Goal: Information Seeking & Learning: Learn about a topic

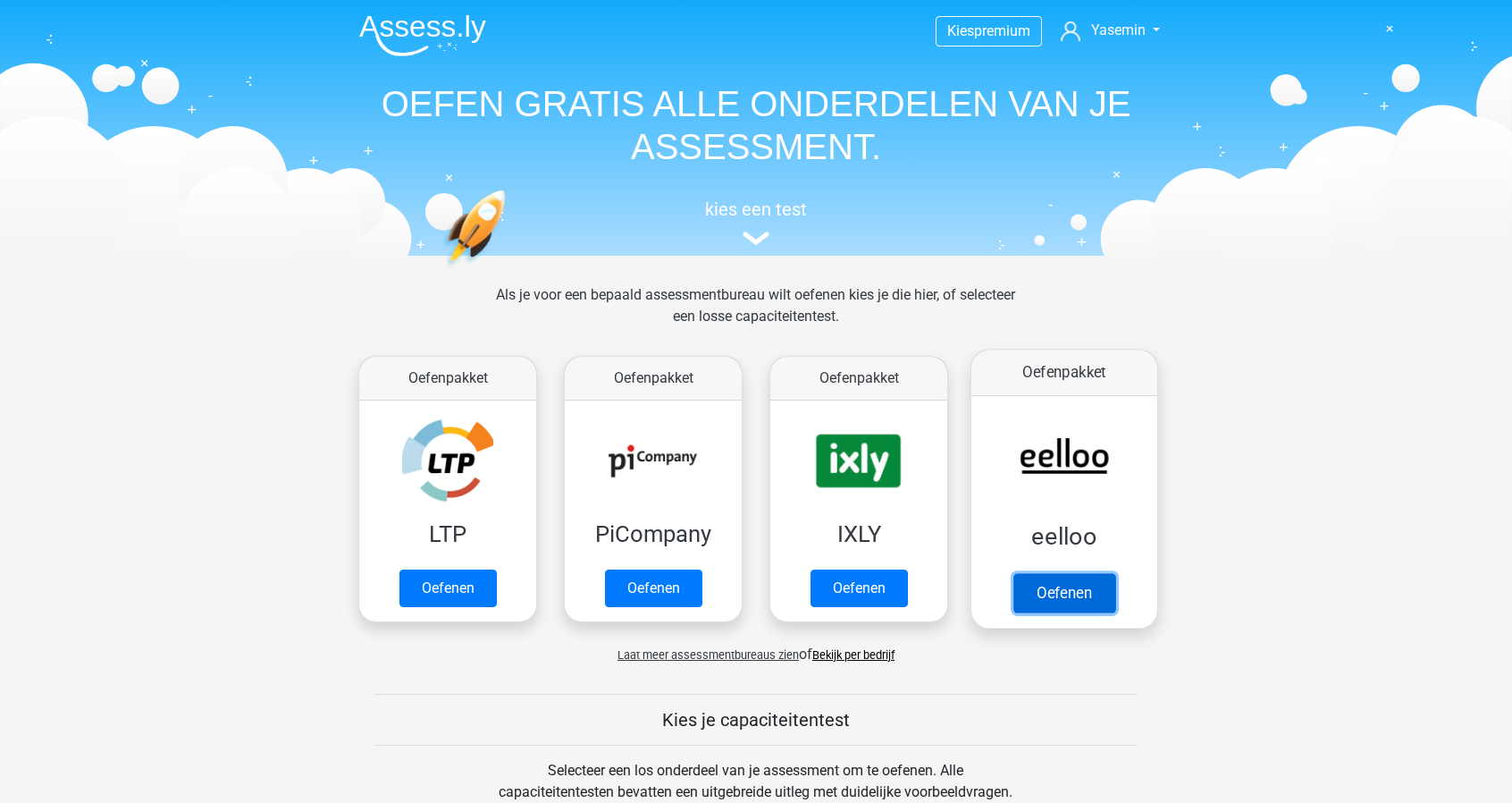
click at [1071, 573] on link "Oefenen" at bounding box center [1065, 592] width 102 height 39
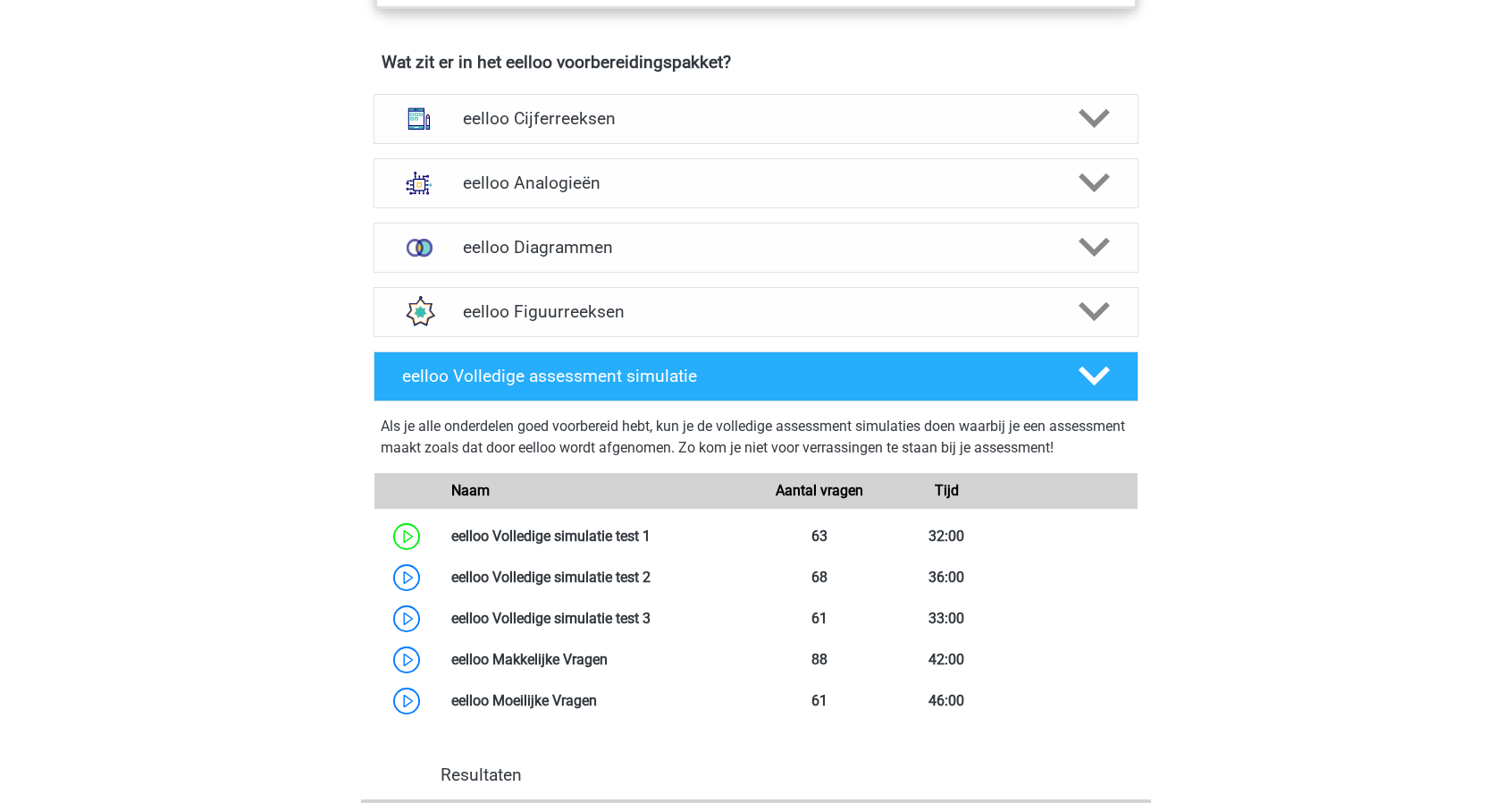
scroll to position [1104, 0]
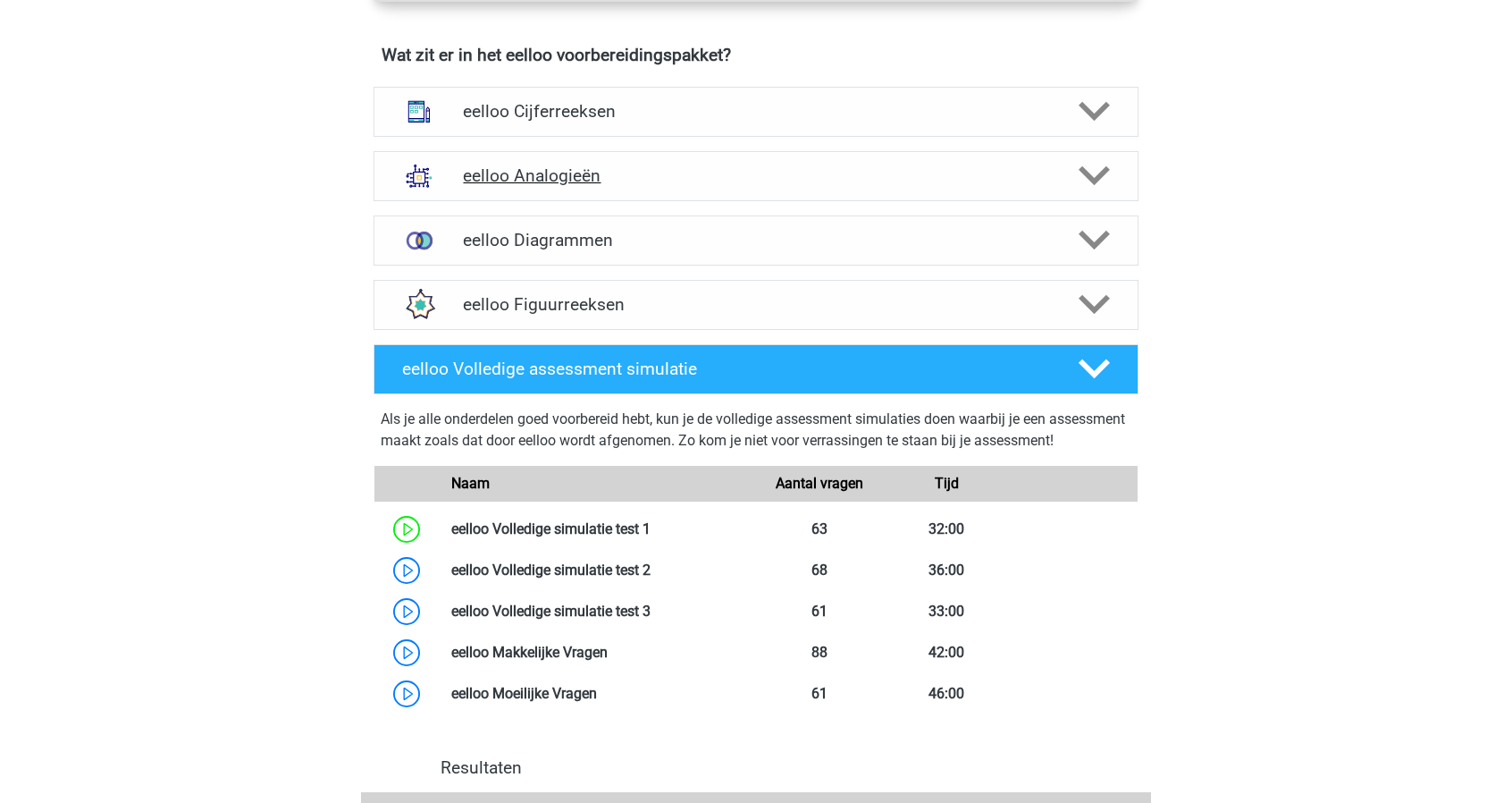
click at [751, 195] on div "eelloo Analogieën" at bounding box center [756, 175] width 765 height 50
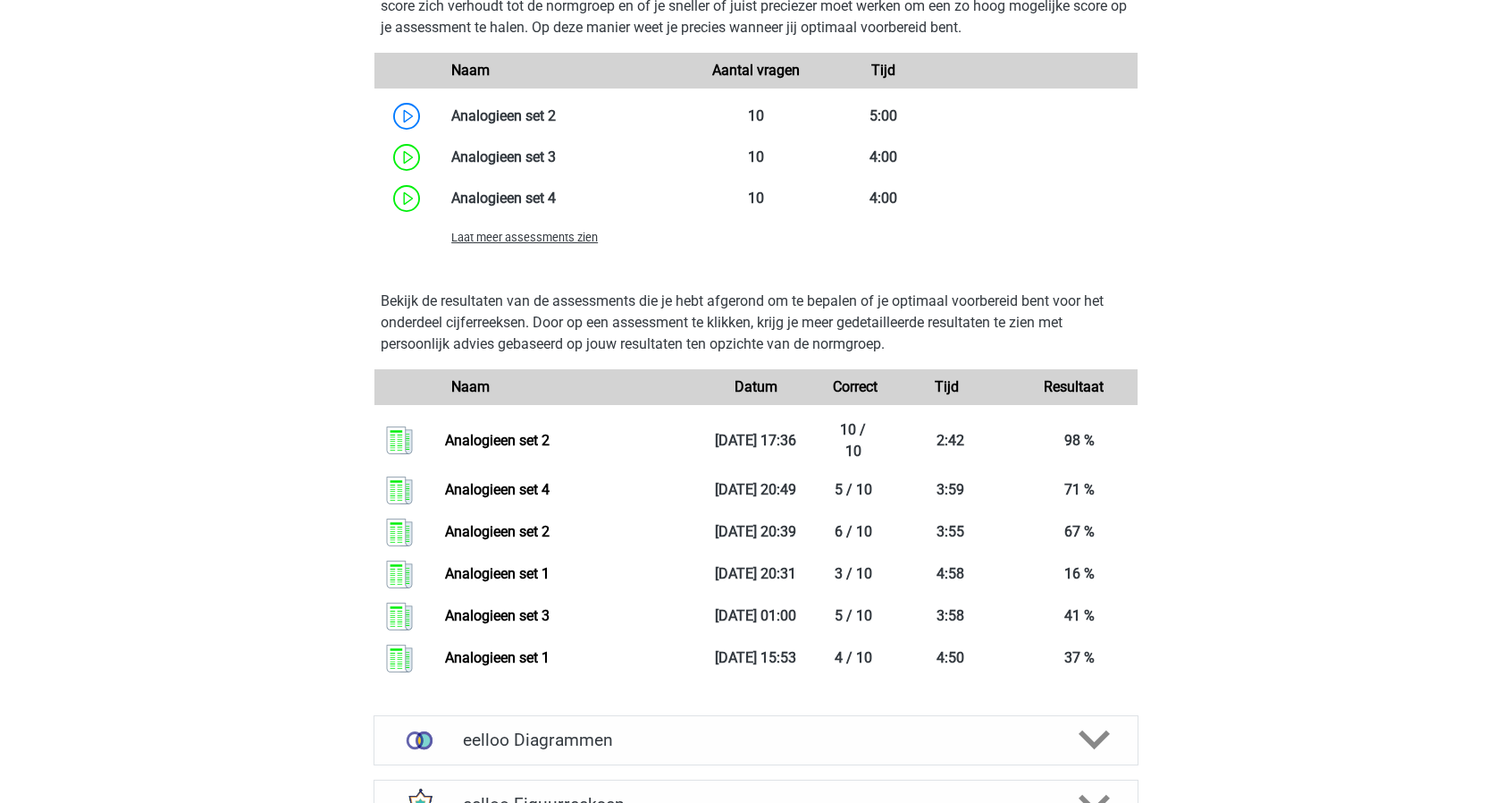
scroll to position [2037, 0]
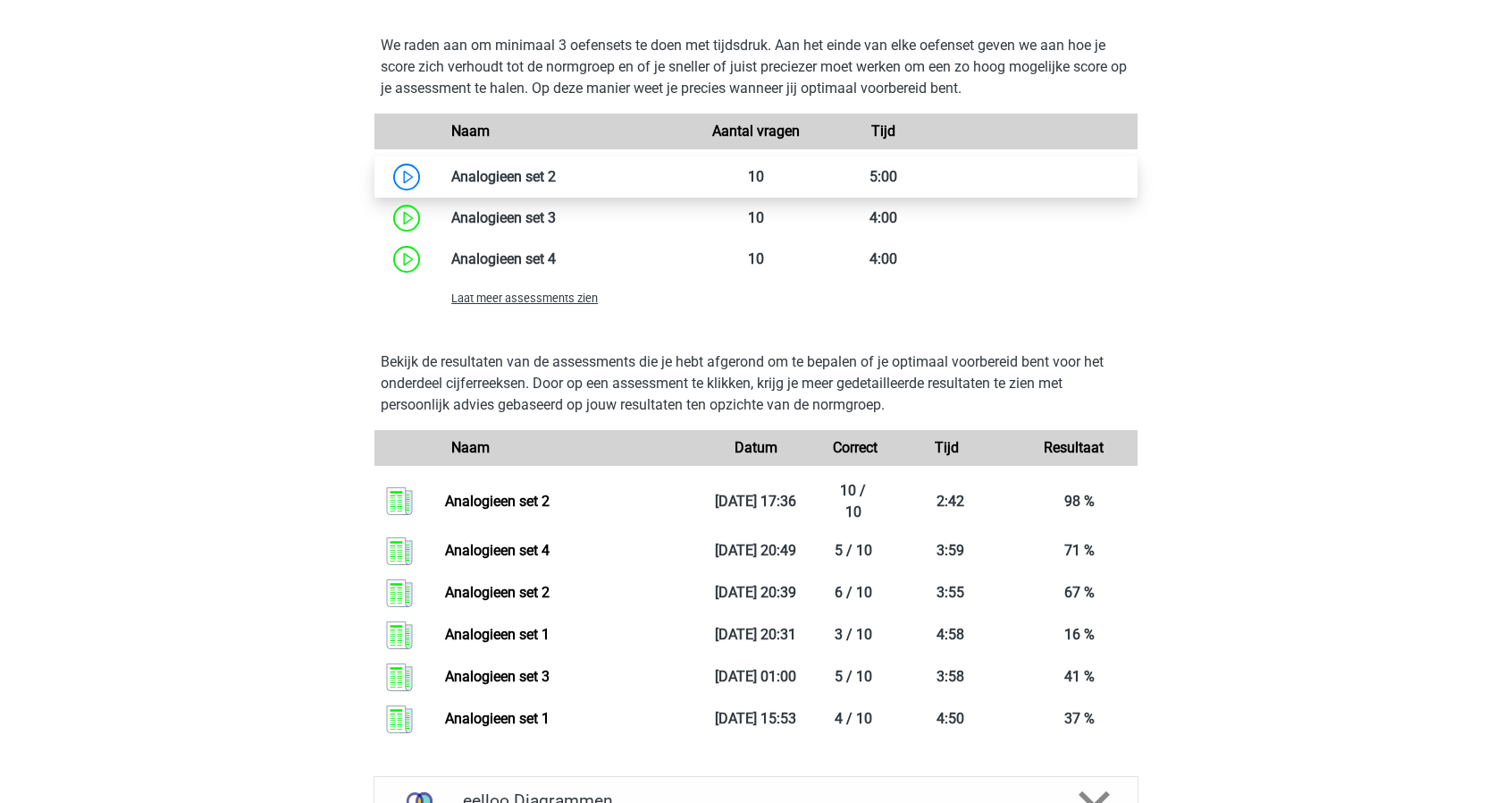
click at [556, 185] on link at bounding box center [556, 176] width 0 height 17
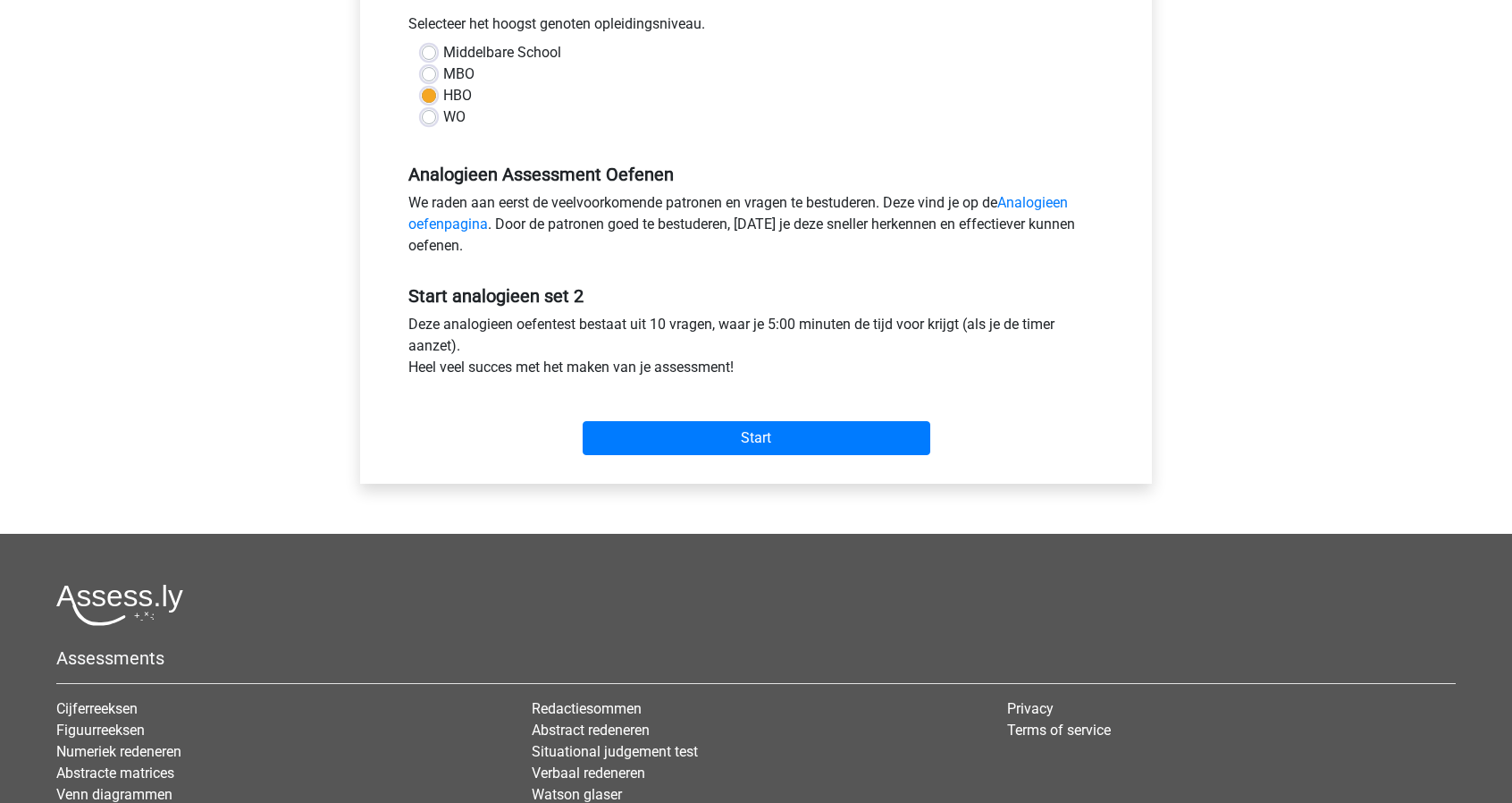
scroll to position [478, 0]
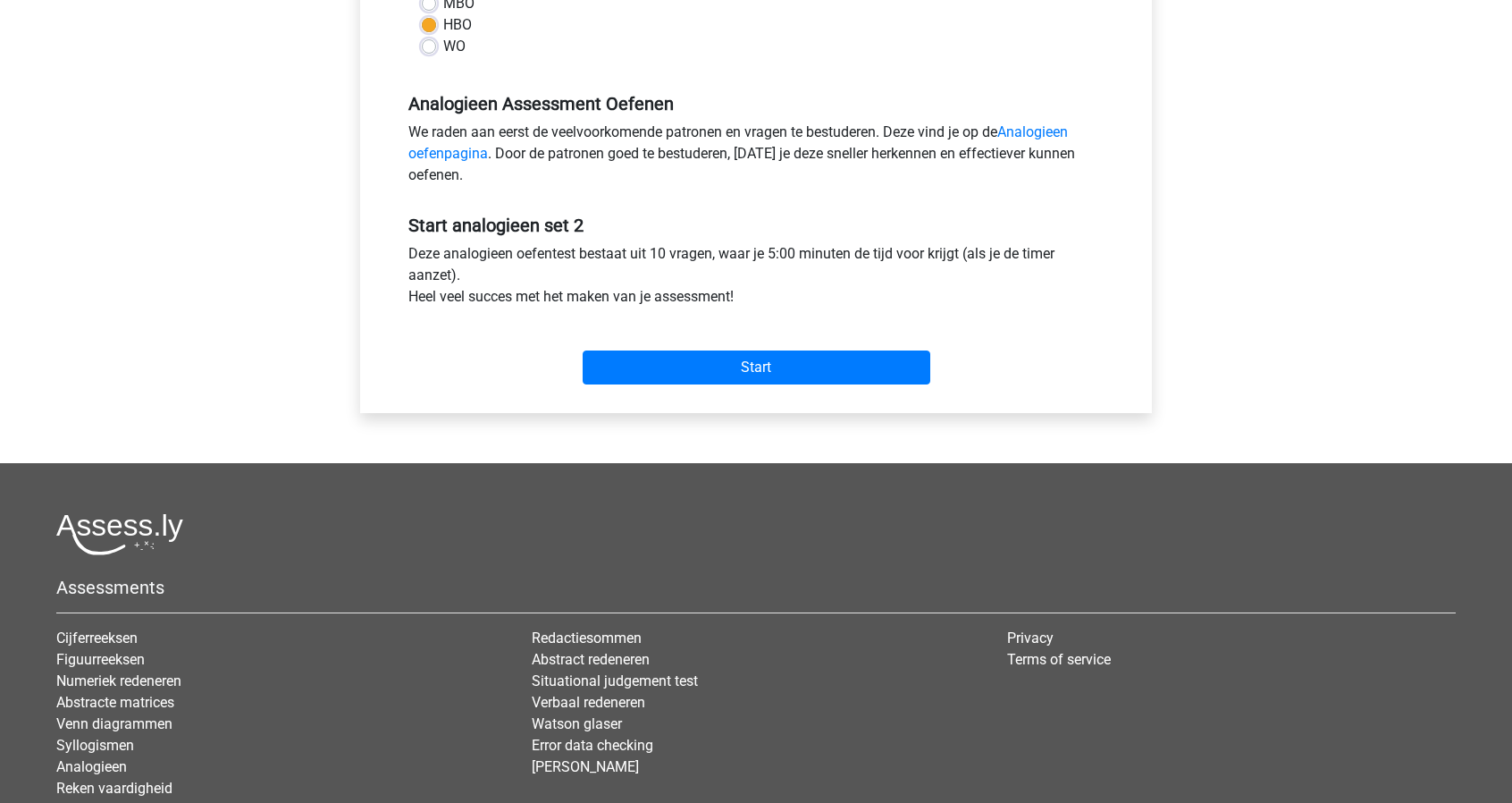
click at [803, 343] on div "Start" at bounding box center [756, 353] width 722 height 63
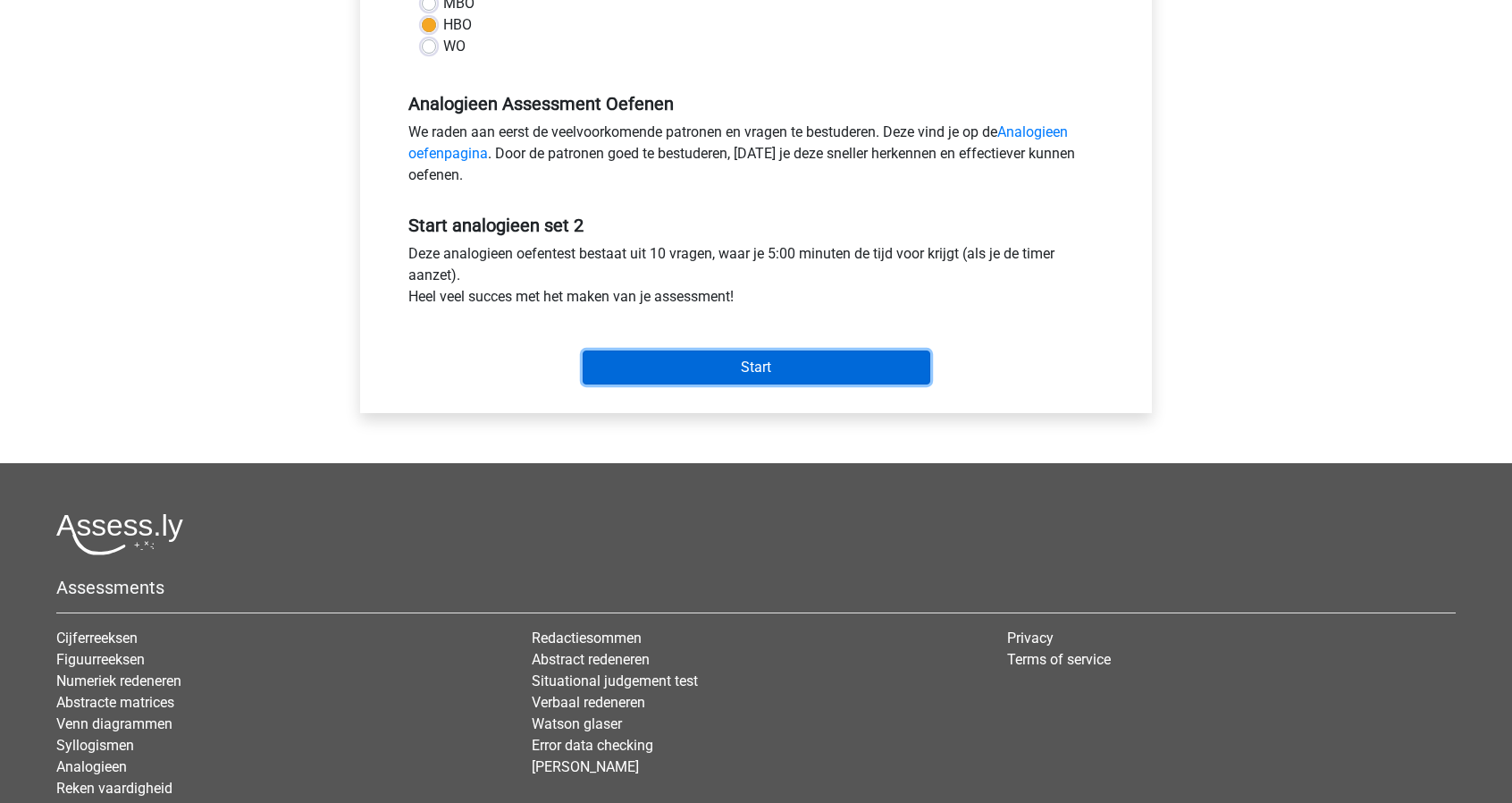
click at [769, 365] on input "Start" at bounding box center [756, 367] width 348 height 34
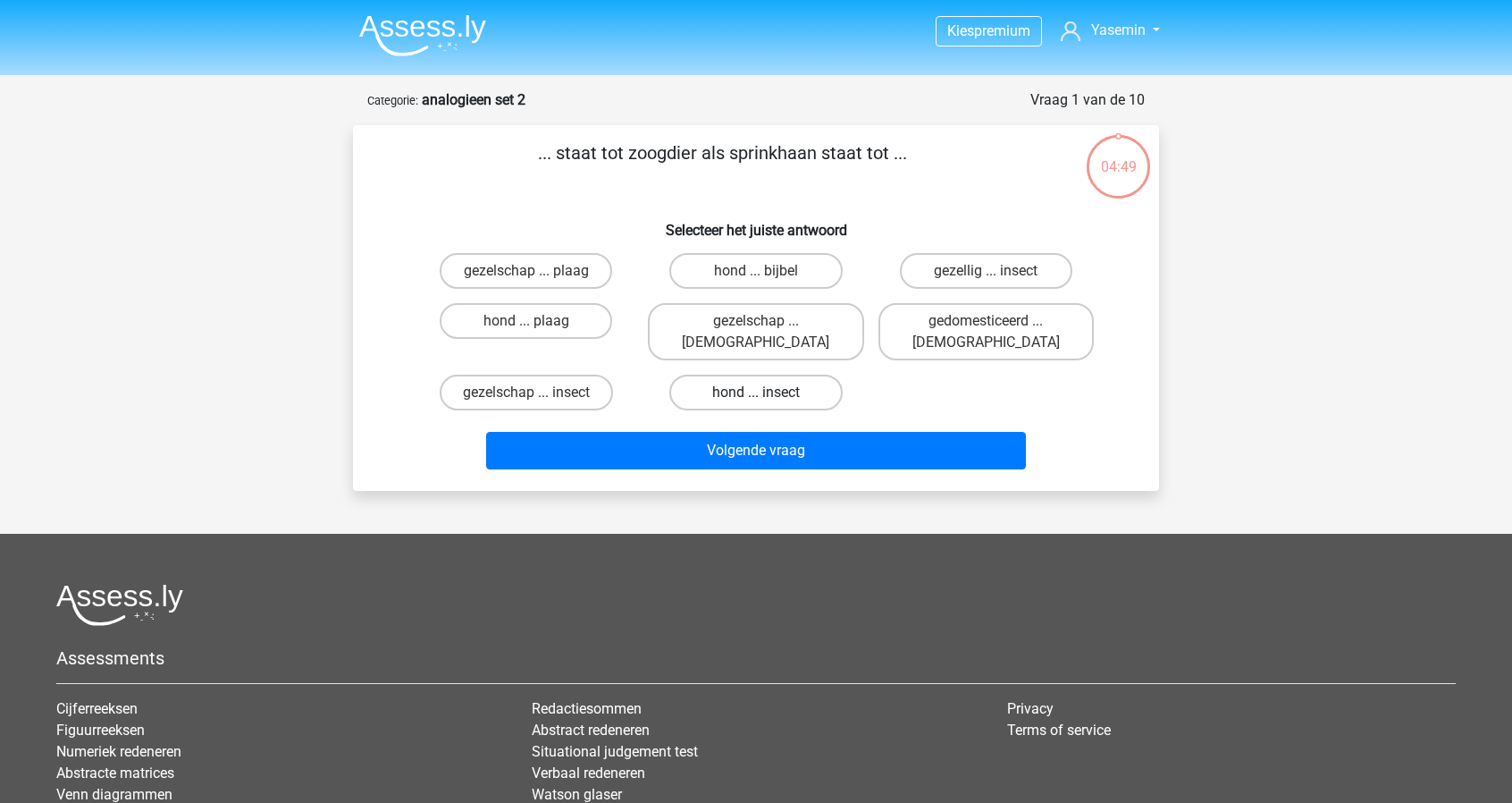
click at [814, 375] on label "hond ... insect" at bounding box center [755, 392] width 173 height 36
click at [768, 393] on input "hond ... insect" at bounding box center [761, 398] width 12 height 12
radio input "true"
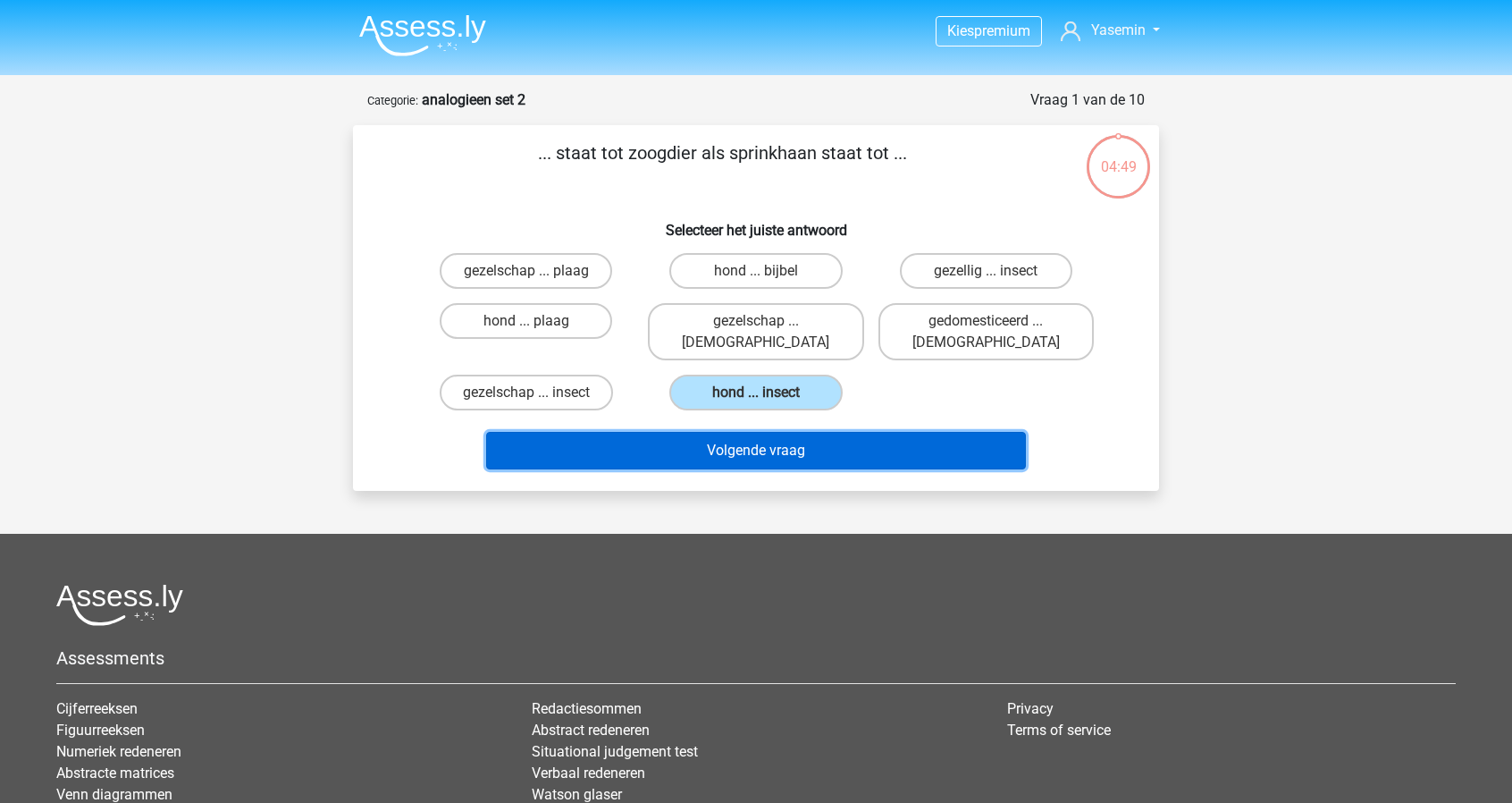
click at [845, 437] on button "Volgende vraag" at bounding box center [756, 450] width 541 height 37
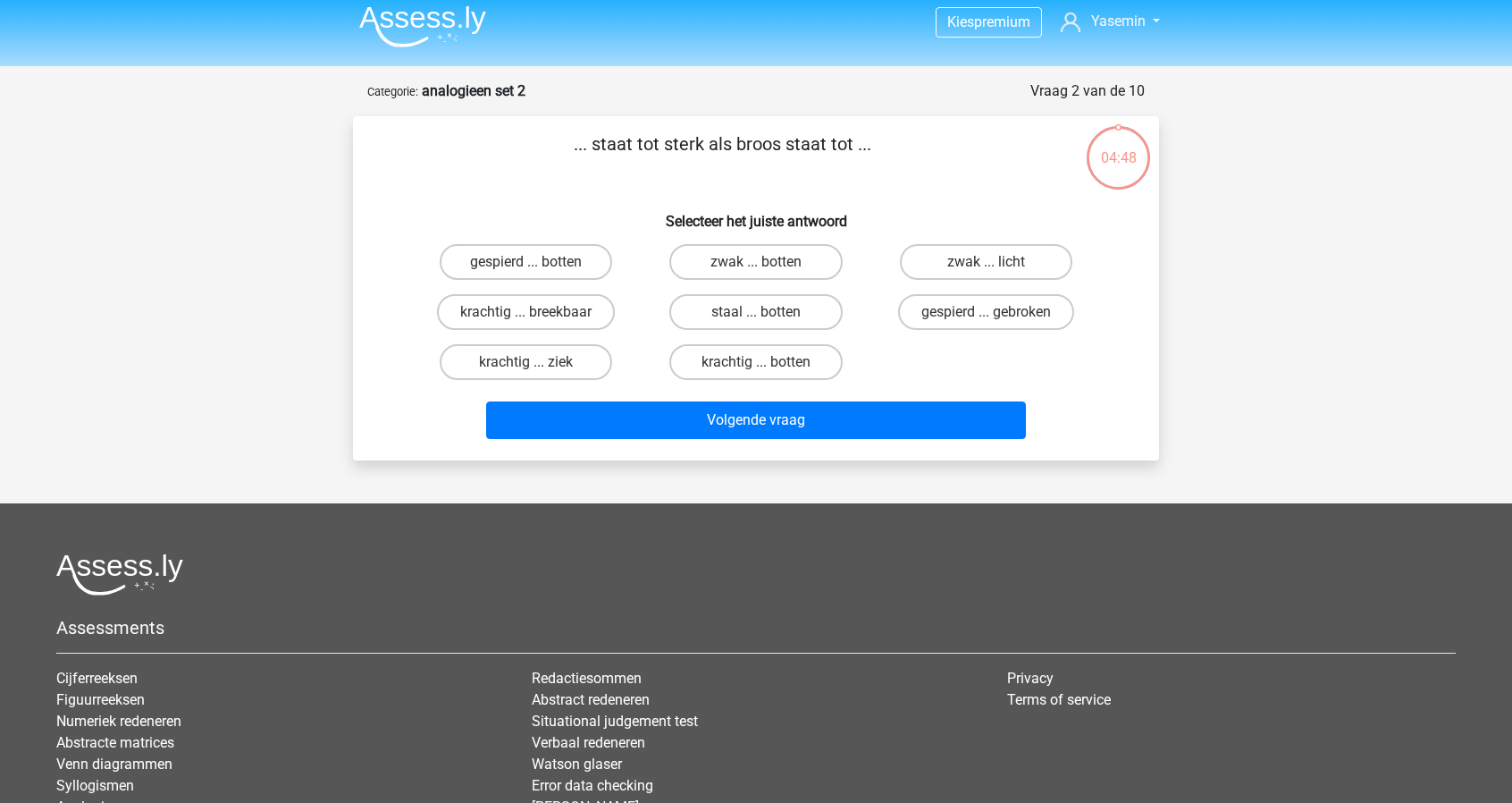
scroll to position [8, 0]
click at [582, 315] on label "krachtig ... breekbaar" at bounding box center [526, 312] width 178 height 36
click at [538, 315] on input "krachtig ... breekbaar" at bounding box center [532, 319] width 12 height 12
radio input "true"
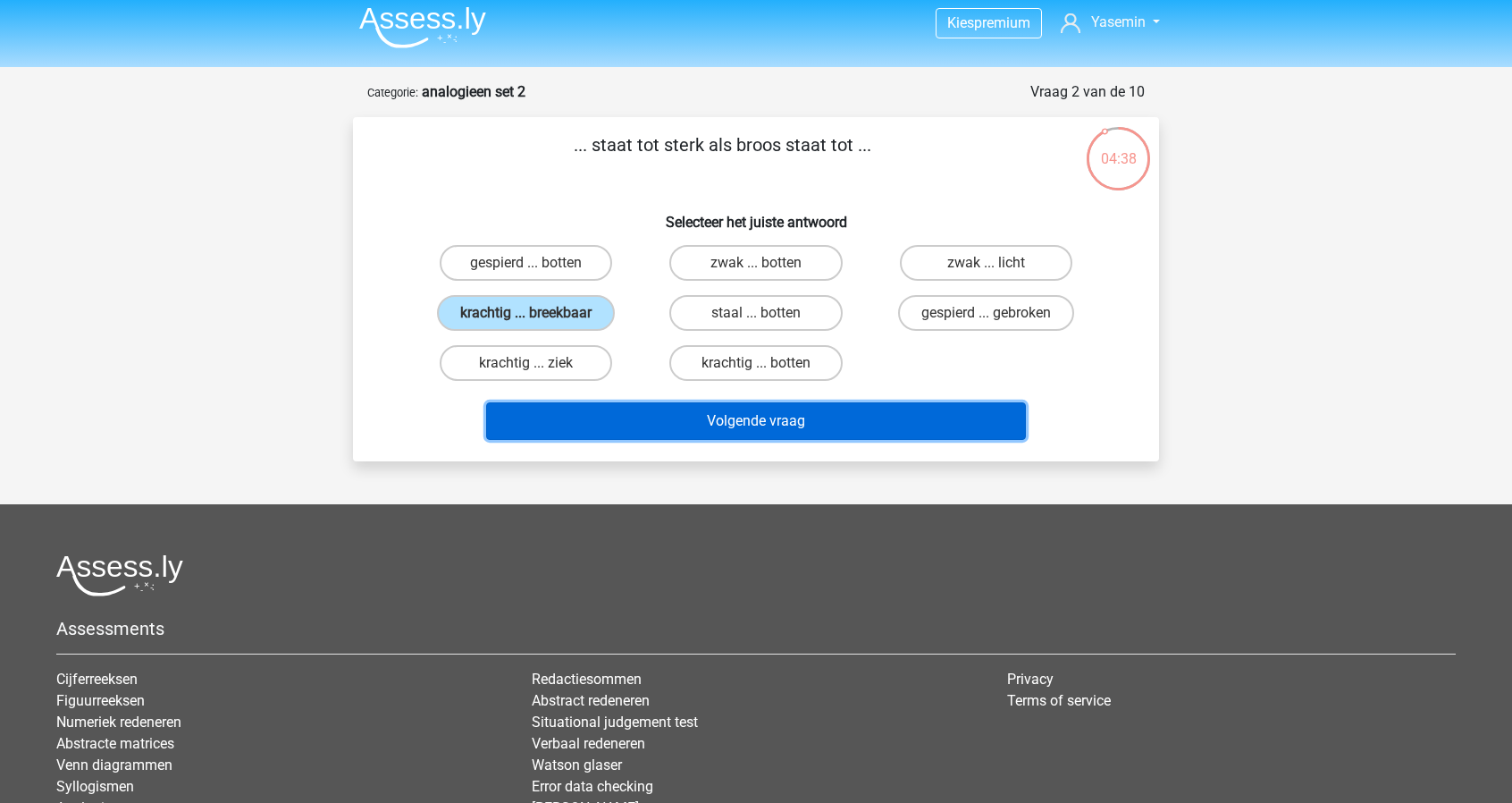
click at [822, 422] on button "Volgende vraag" at bounding box center [756, 420] width 541 height 37
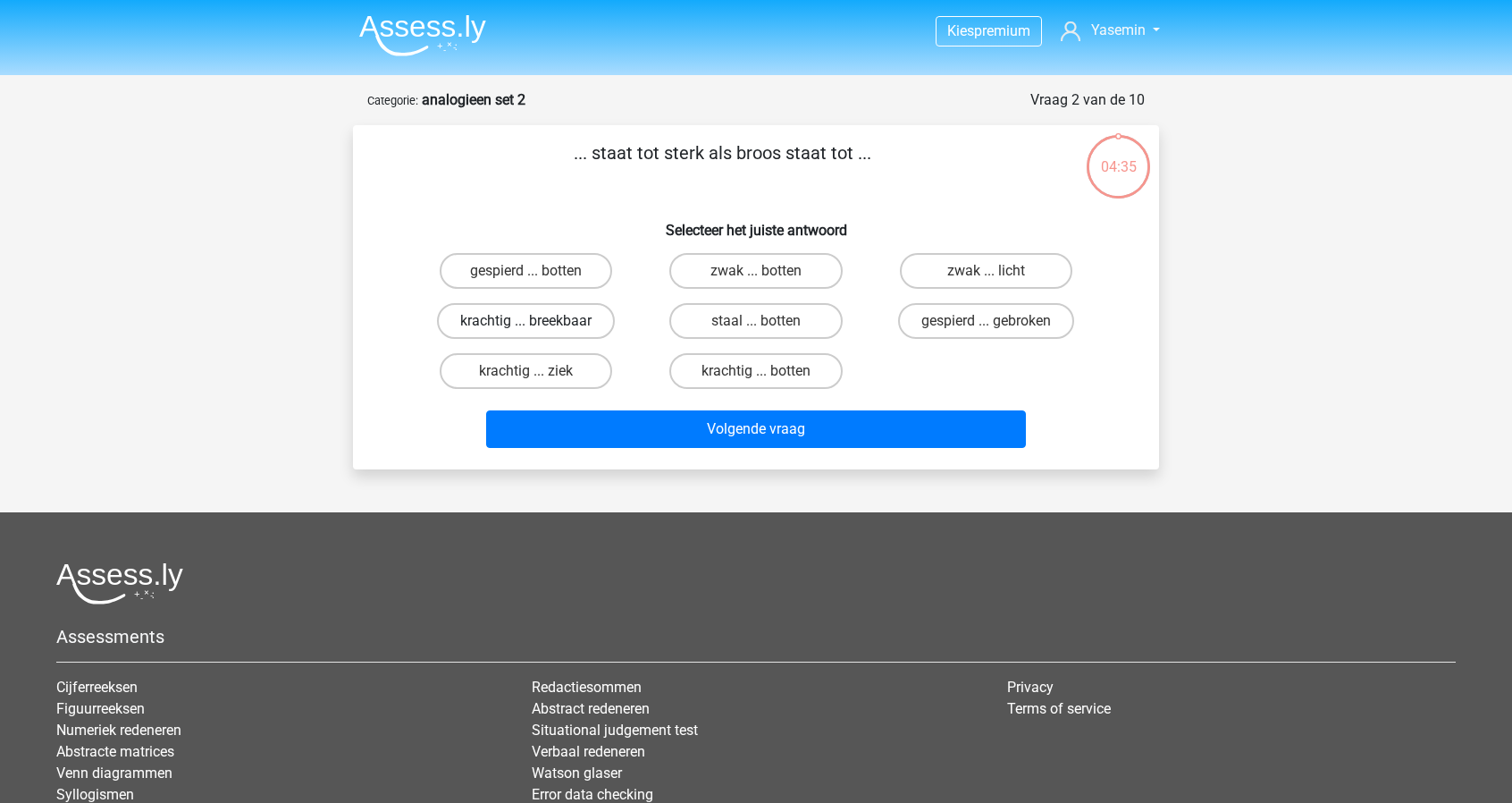
scroll to position [8, 0]
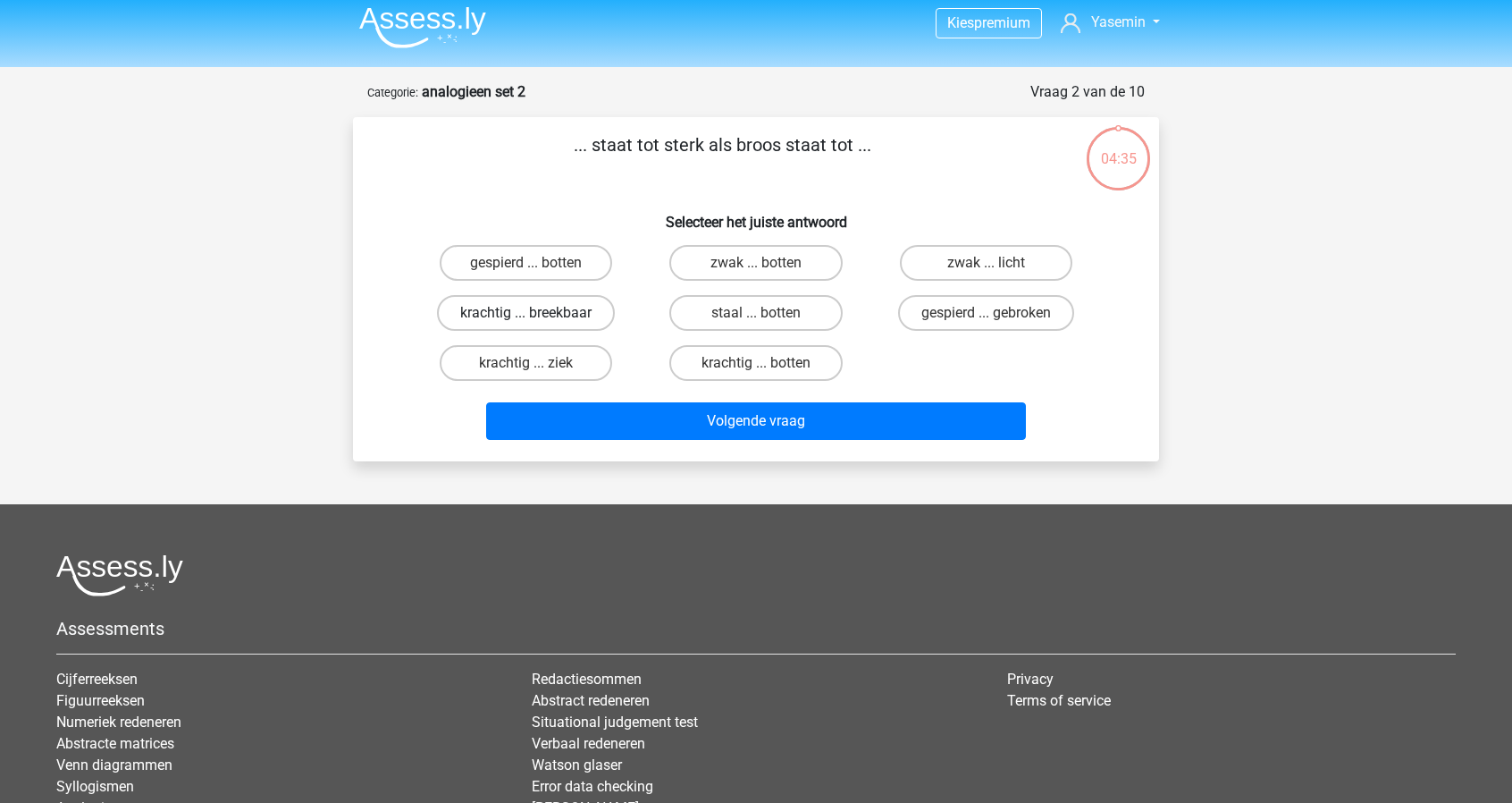
click at [580, 301] on label "krachtig ... breekbaar" at bounding box center [526, 312] width 178 height 36
click at [538, 313] on input "krachtig ... breekbaar" at bounding box center [532, 319] width 12 height 12
radio input "true"
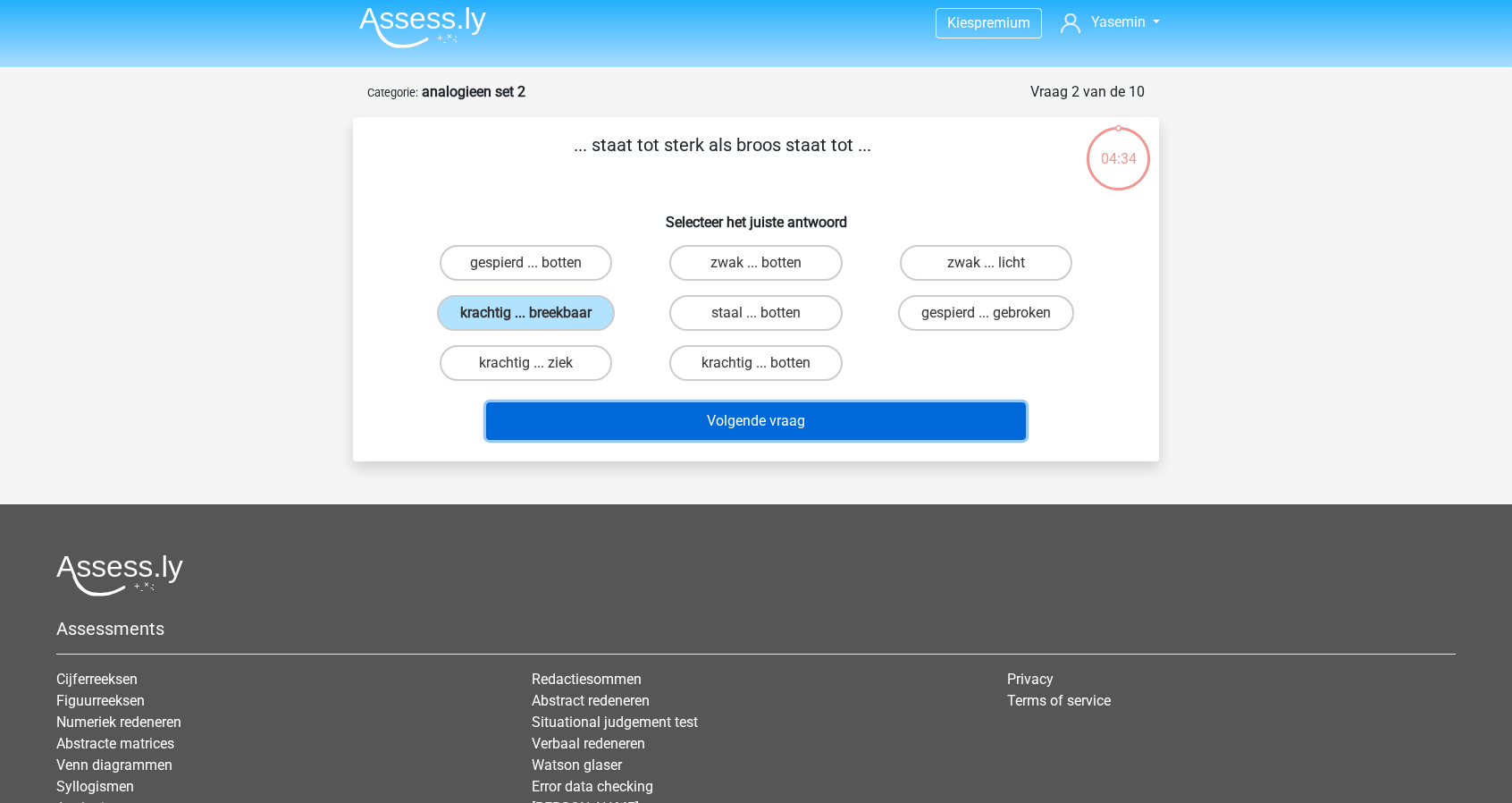
click at [749, 417] on button "Volgende vraag" at bounding box center [756, 420] width 541 height 37
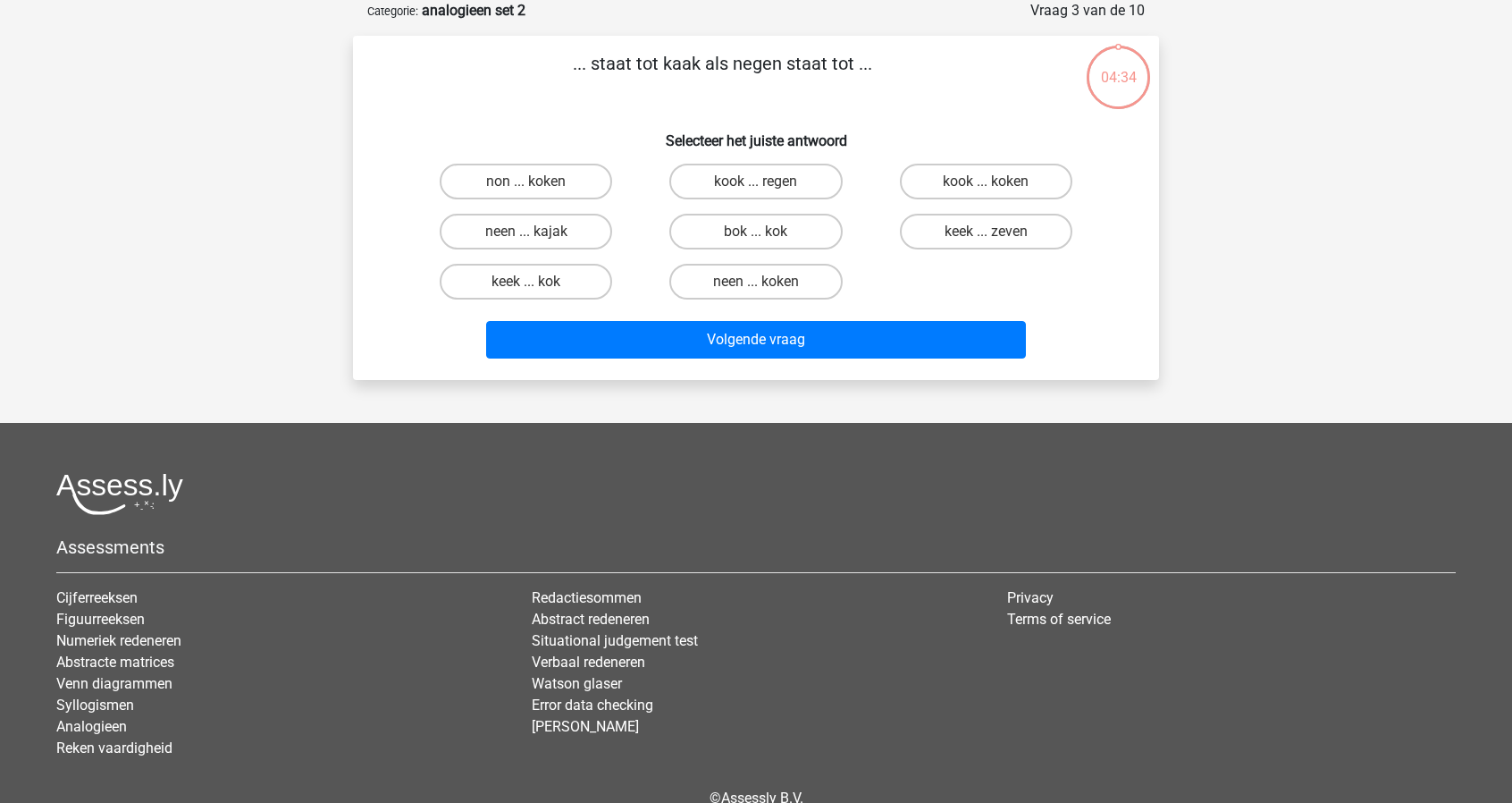
scroll to position [0, 0]
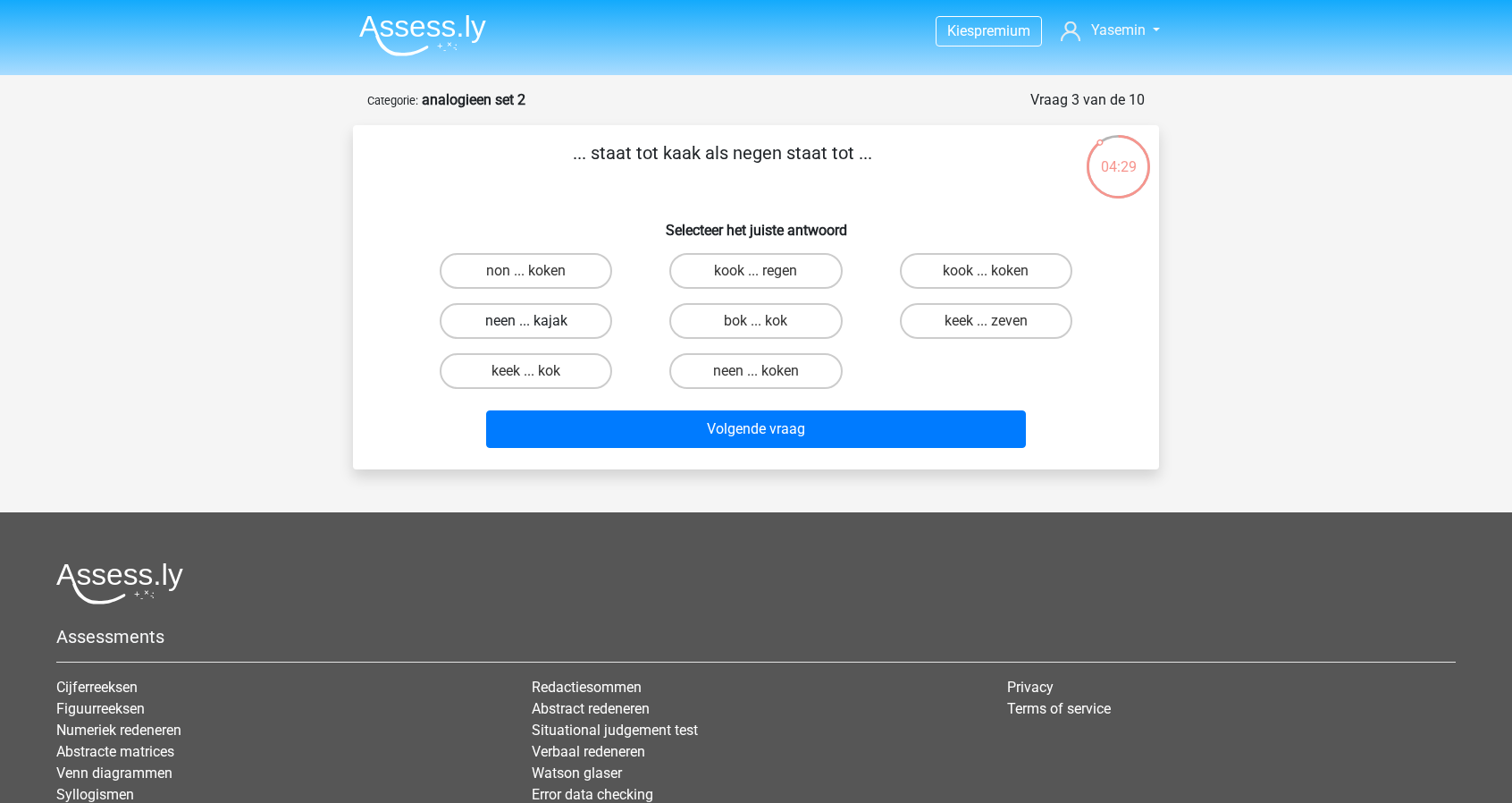
click at [556, 321] on label "neen ... kajak" at bounding box center [526, 321] width 173 height 36
click at [538, 321] on input "neen ... kajak" at bounding box center [532, 326] width 12 height 12
radio input "true"
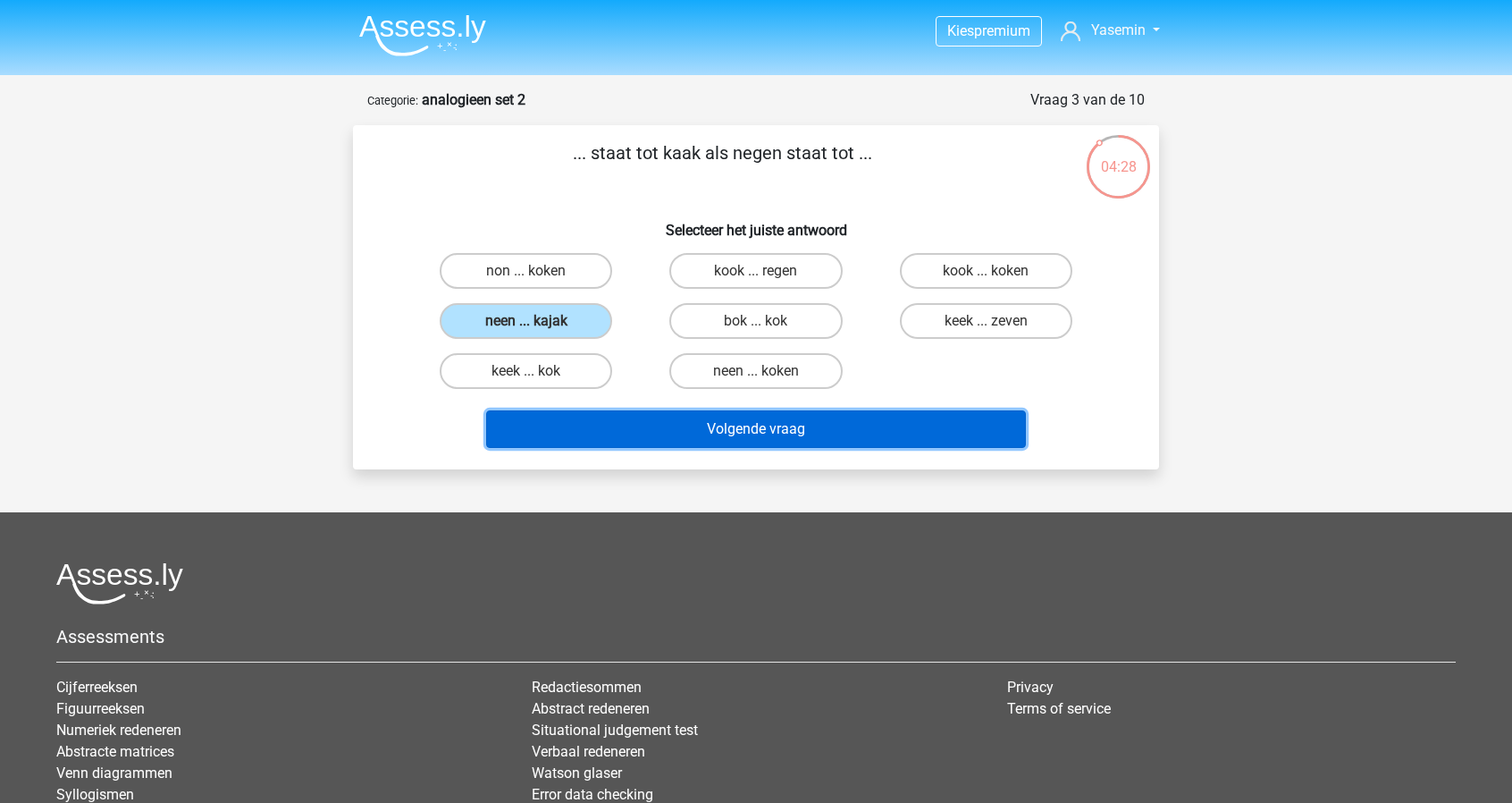
click at [709, 443] on button "Volgende vraag" at bounding box center [756, 428] width 541 height 37
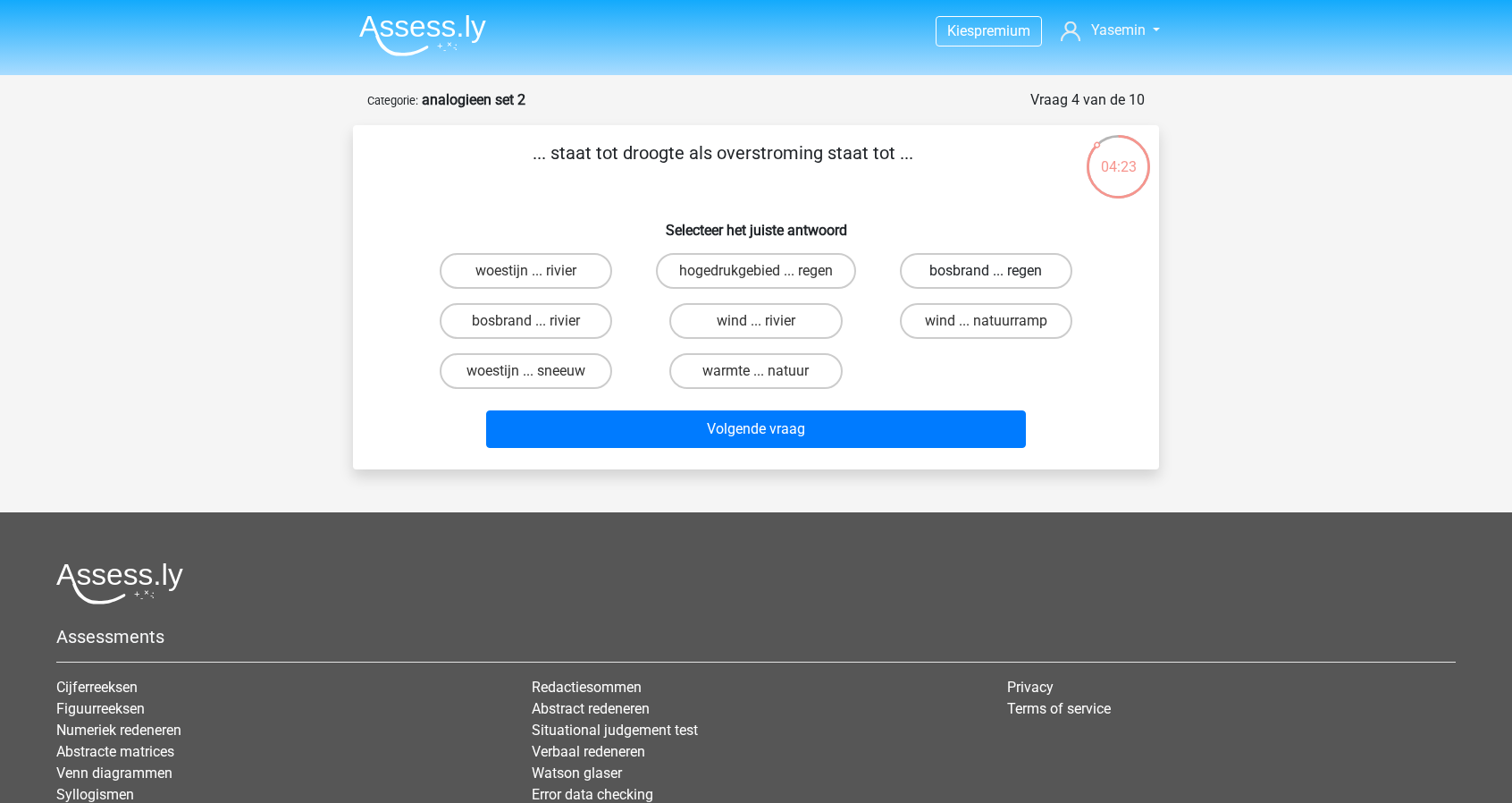
click at [1021, 282] on label "bosbrand ... regen" at bounding box center [986, 270] width 173 height 36
click at [997, 282] on input "bosbrand ... regen" at bounding box center [992, 277] width 12 height 12
radio input "true"
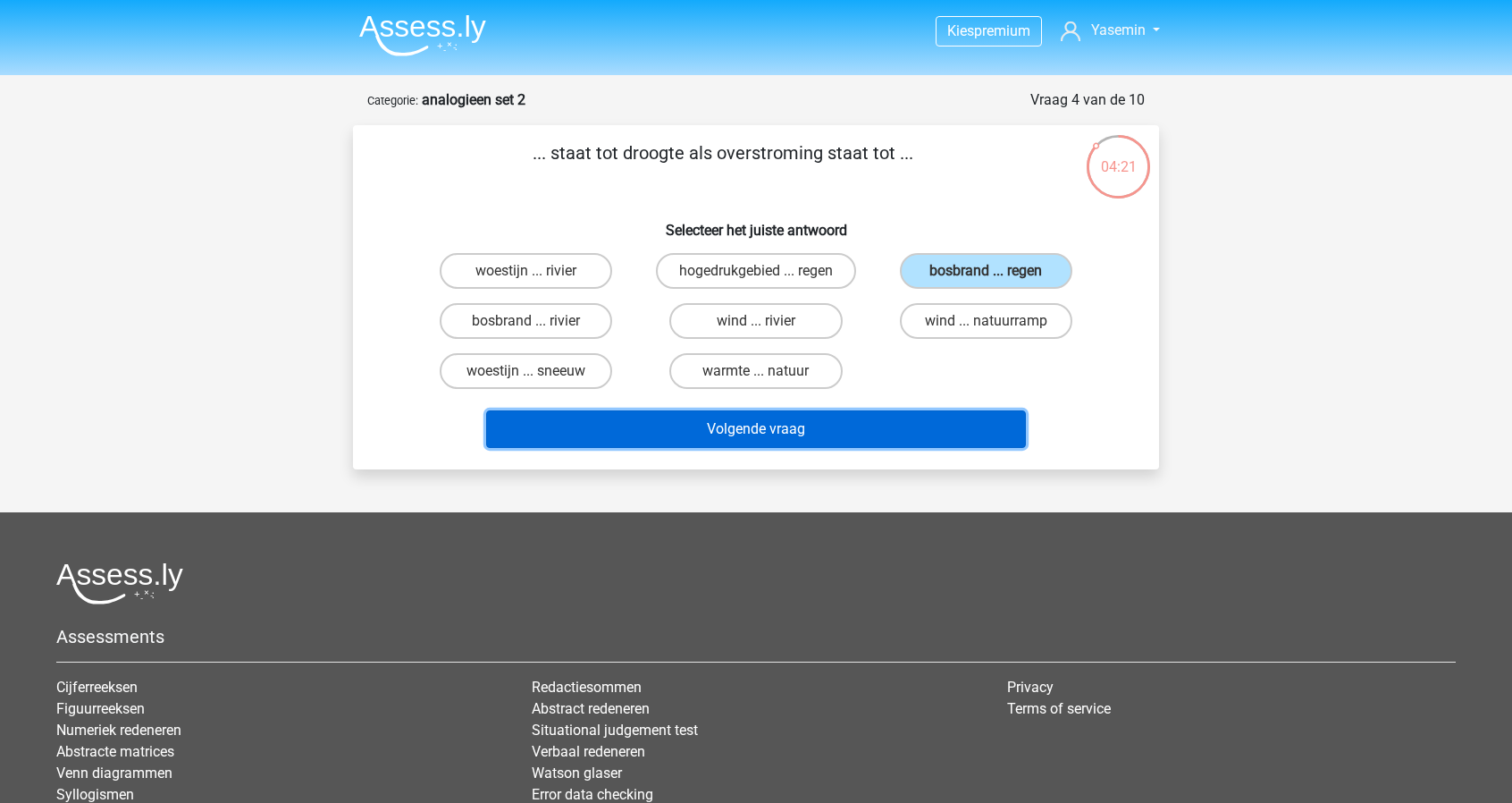
click at [902, 432] on button "Volgende vraag" at bounding box center [756, 428] width 541 height 37
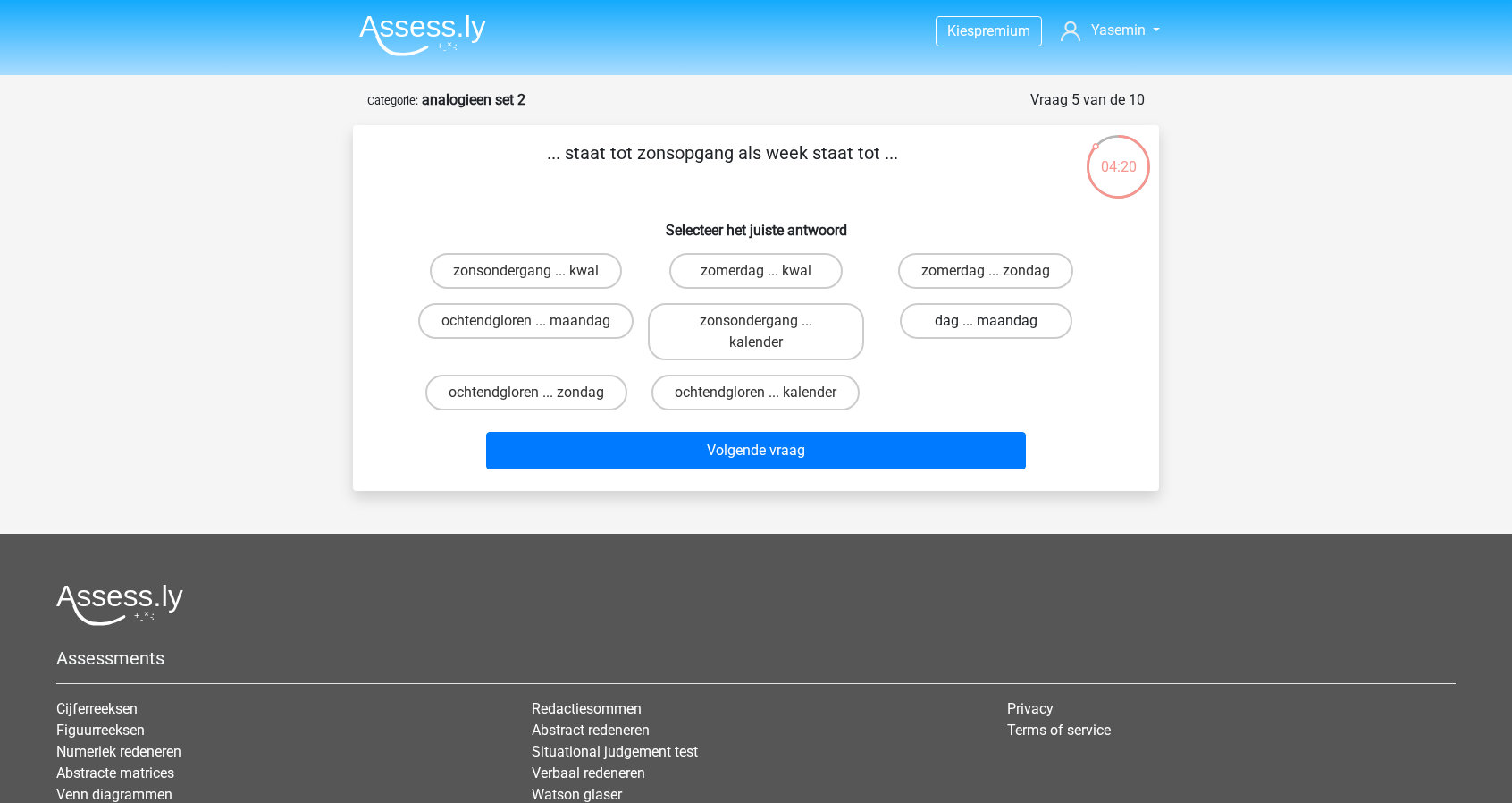
click at [1001, 335] on label "dag ... maandag" at bounding box center [986, 321] width 173 height 36
click at [997, 333] on input "dag ... maandag" at bounding box center [992, 326] width 12 height 12
radio input "true"
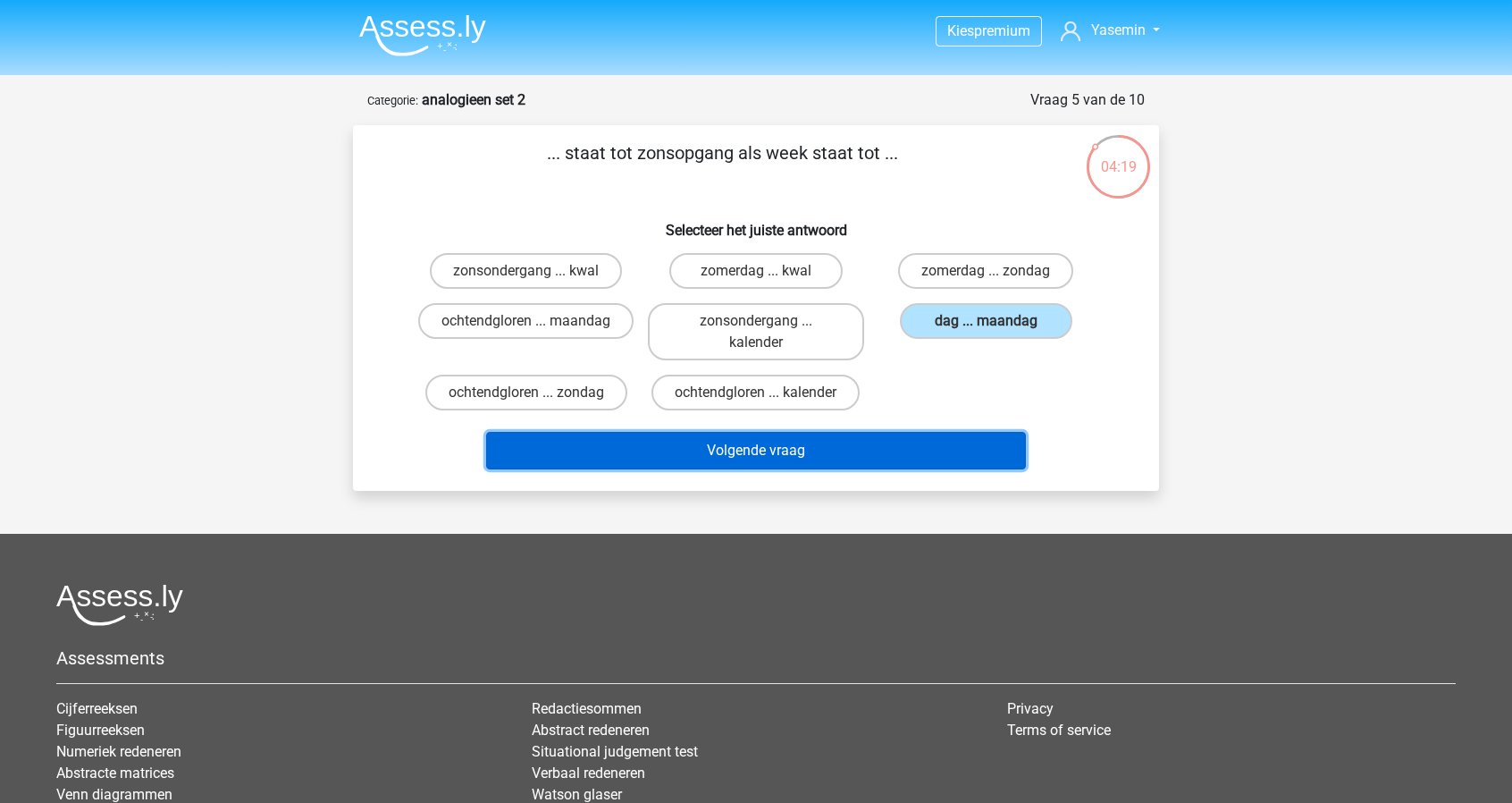
click at [894, 460] on button "Volgende vraag" at bounding box center [756, 450] width 541 height 37
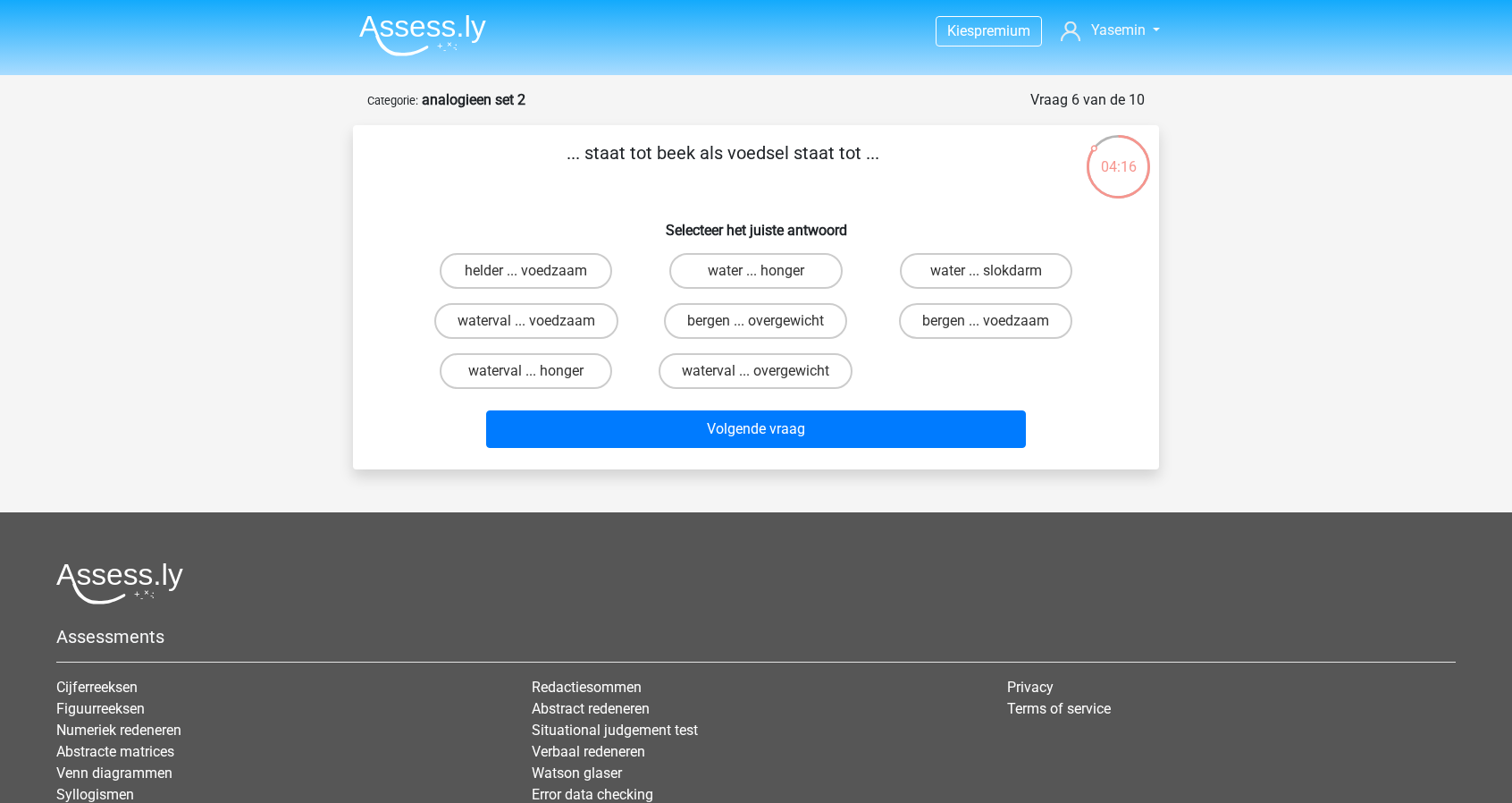
click at [976, 252] on div "water ... slokdarm" at bounding box center [986, 270] width 230 height 50
click at [974, 264] on label "water ... slokdarm" at bounding box center [986, 270] width 173 height 36
click at [986, 271] on input "water ... slokdarm" at bounding box center [992, 277] width 12 height 12
radio input "true"
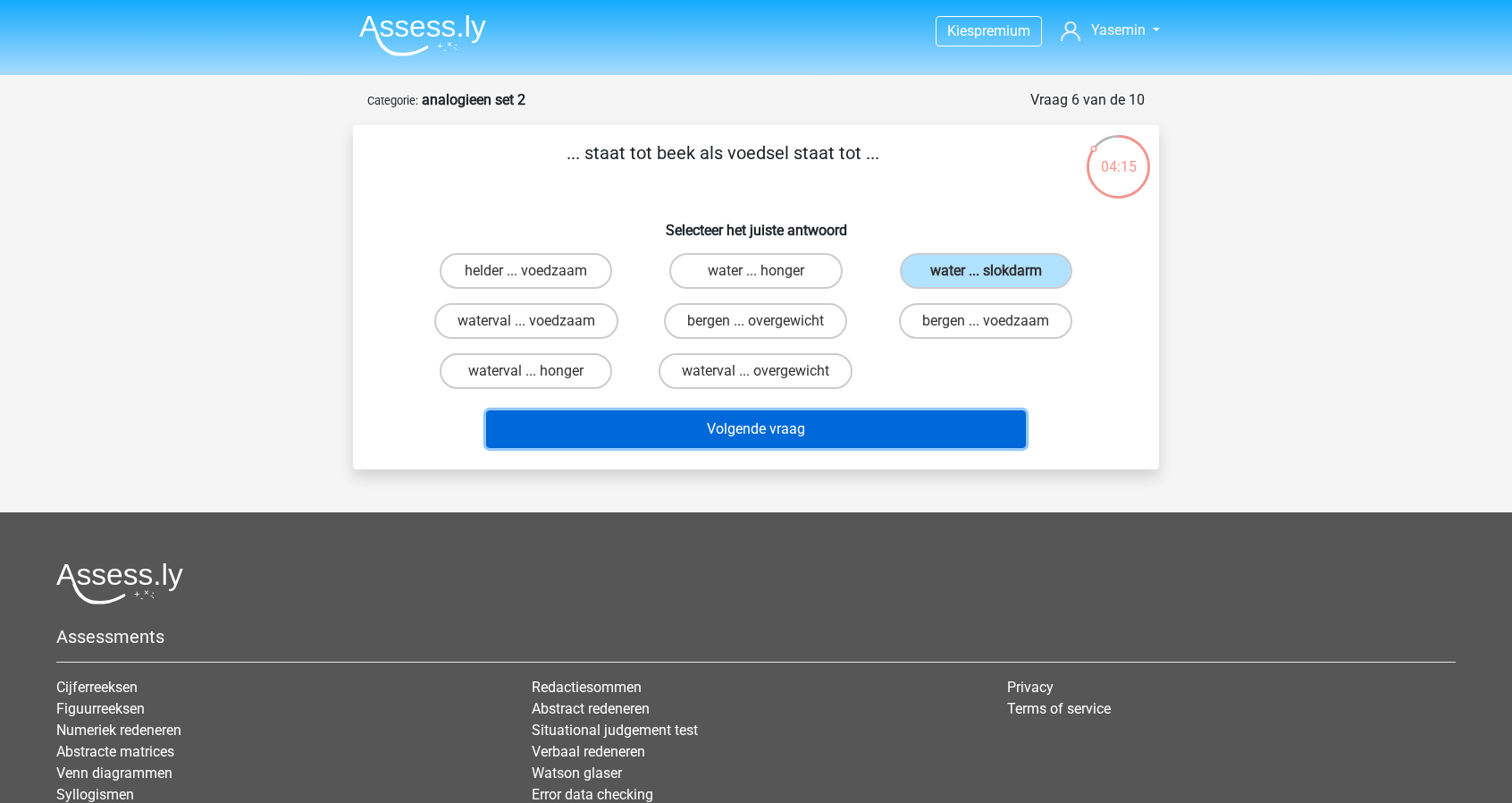
click at [904, 428] on button "Volgende vraag" at bounding box center [756, 428] width 541 height 37
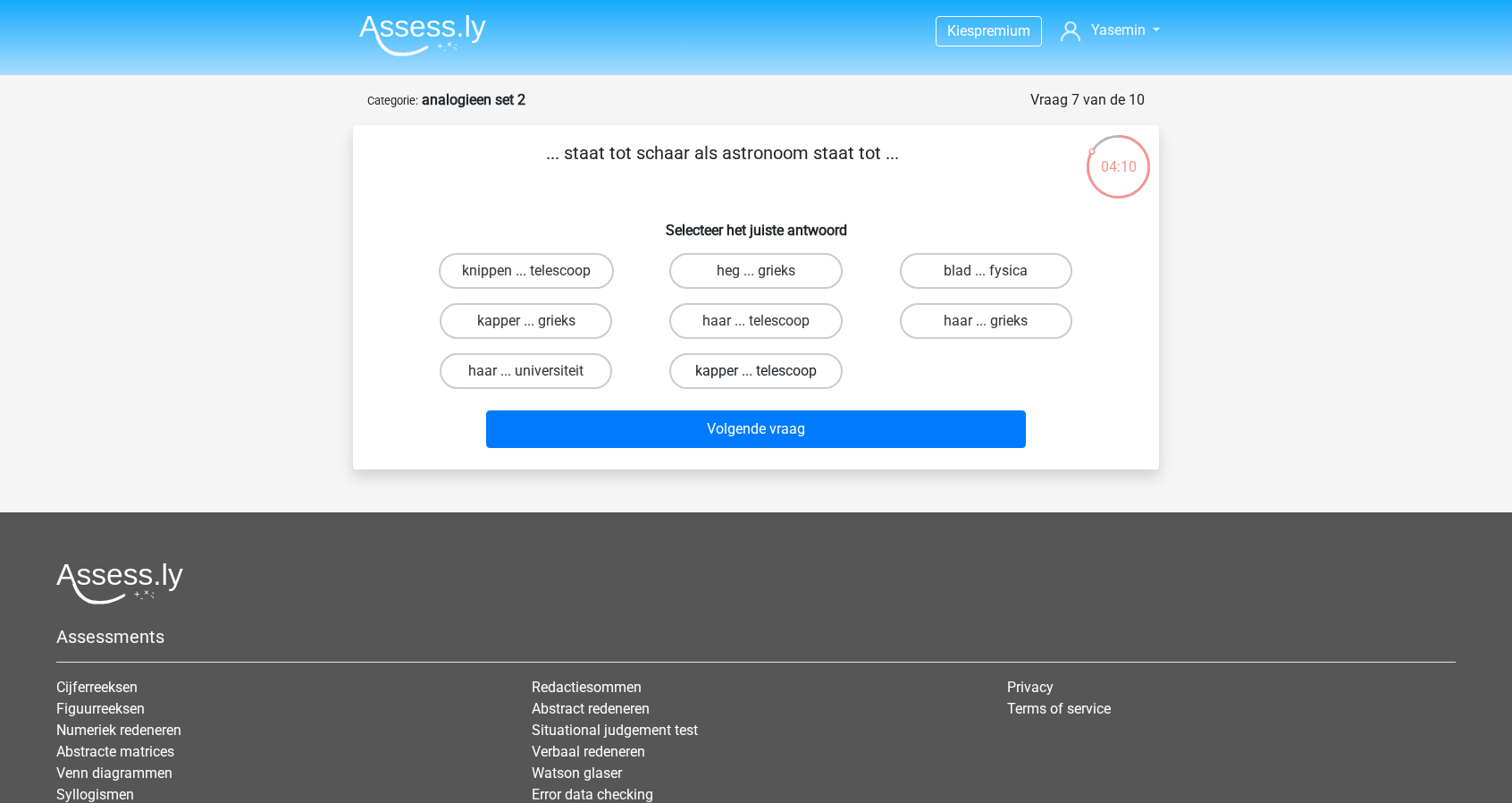
click at [782, 382] on label "kapper ... telescoop" at bounding box center [755, 371] width 173 height 36
click at [768, 382] on input "kapper ... telescoop" at bounding box center [761, 376] width 12 height 12
radio input "true"
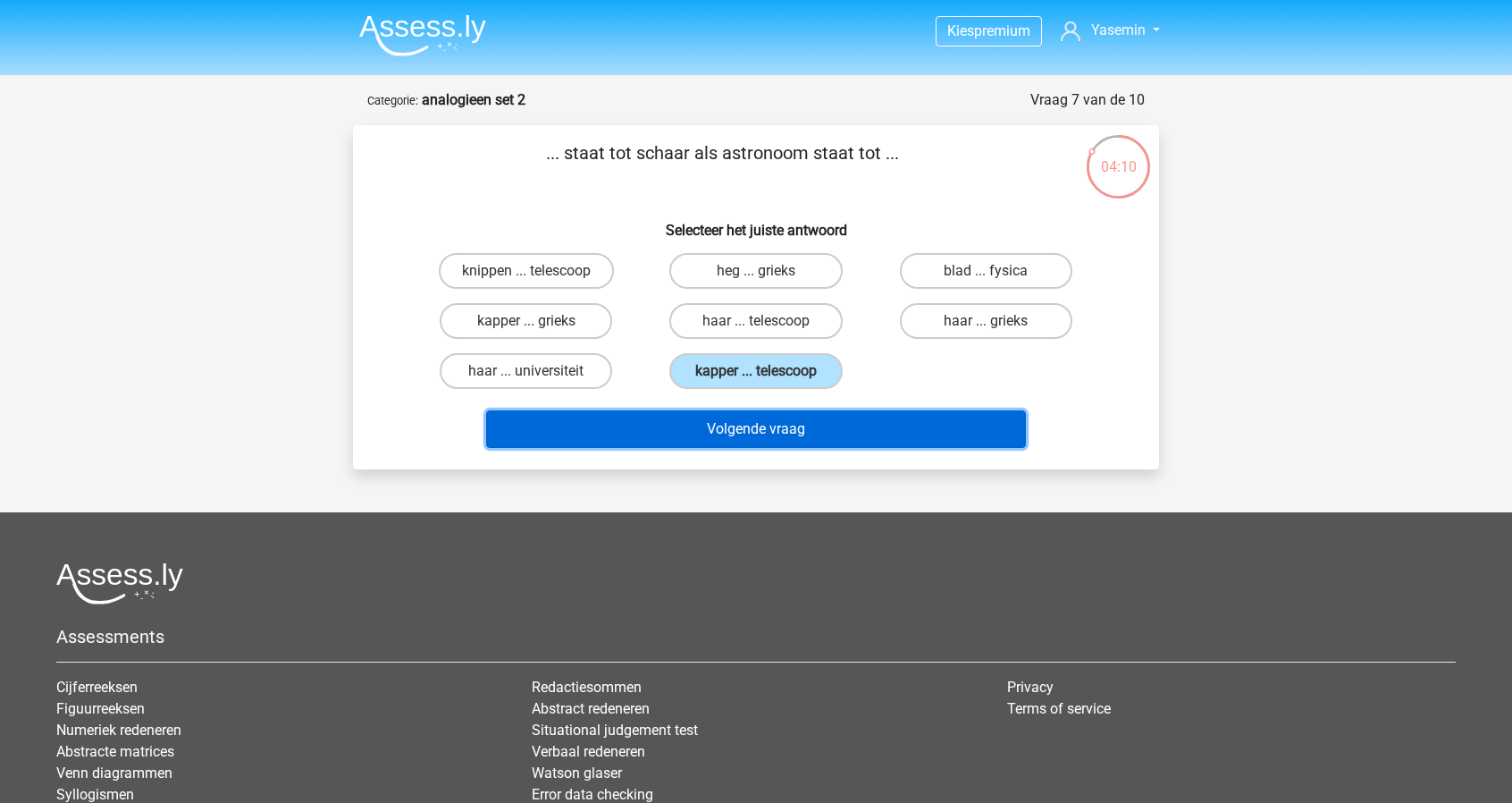
click at [847, 441] on button "Volgende vraag" at bounding box center [756, 428] width 541 height 37
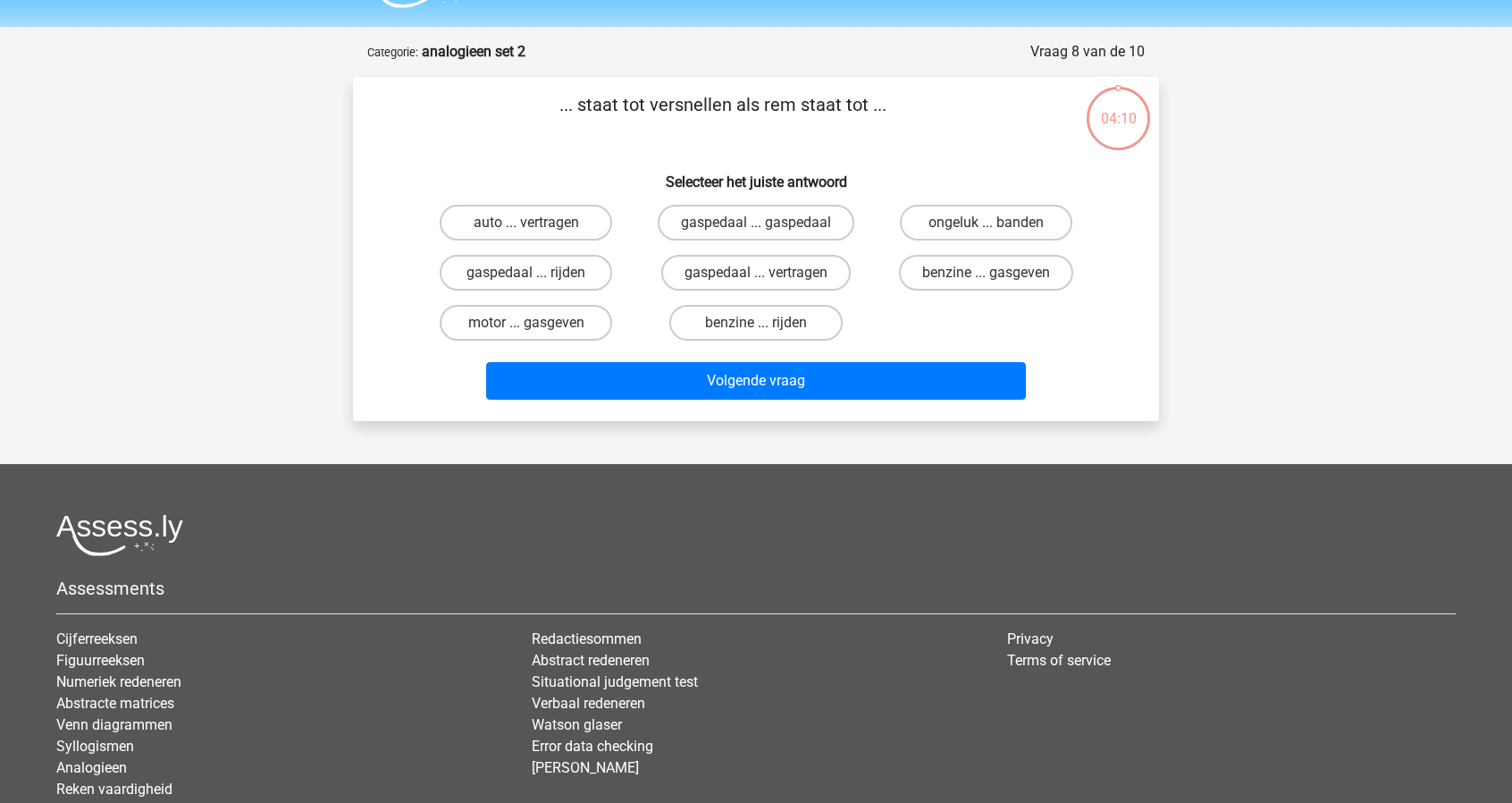
scroll to position [39, 0]
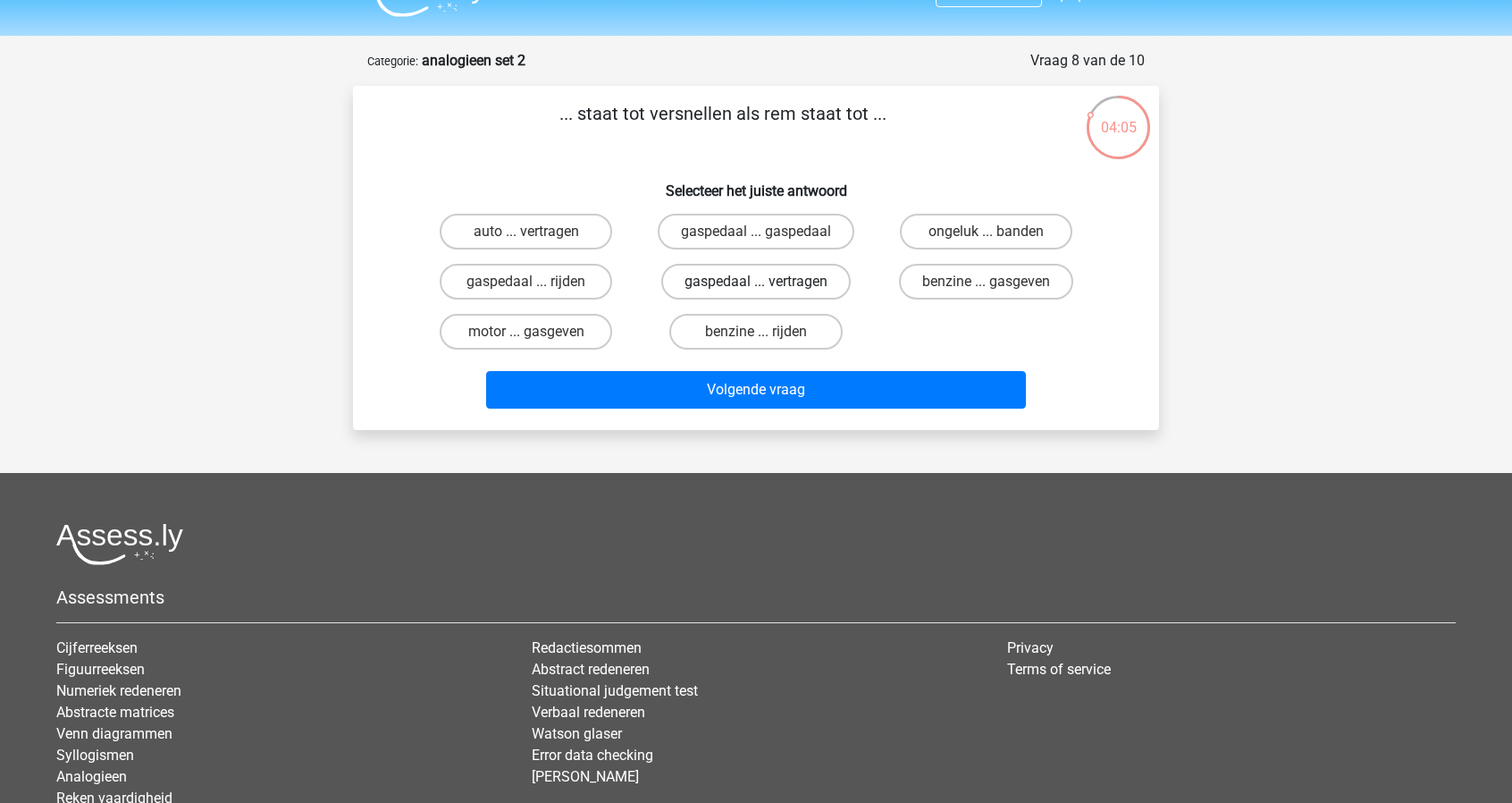
click at [825, 288] on label "gaspedaal ... vertragen" at bounding box center [756, 281] width 190 height 36
click at [768, 288] on input "gaspedaal ... vertragen" at bounding box center [761, 287] width 12 height 12
radio input "true"
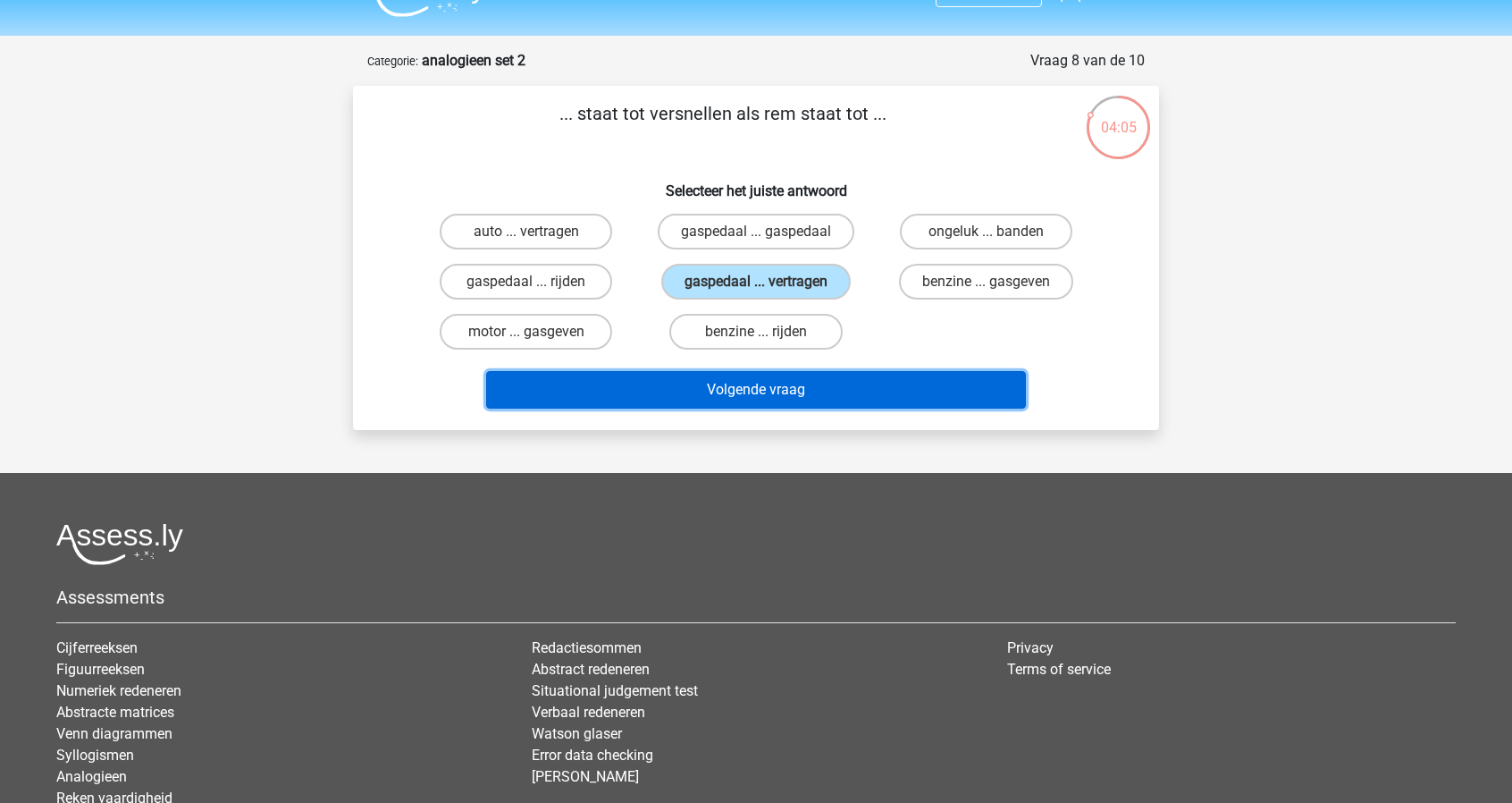
click at [883, 396] on button "Volgende vraag" at bounding box center [756, 389] width 541 height 37
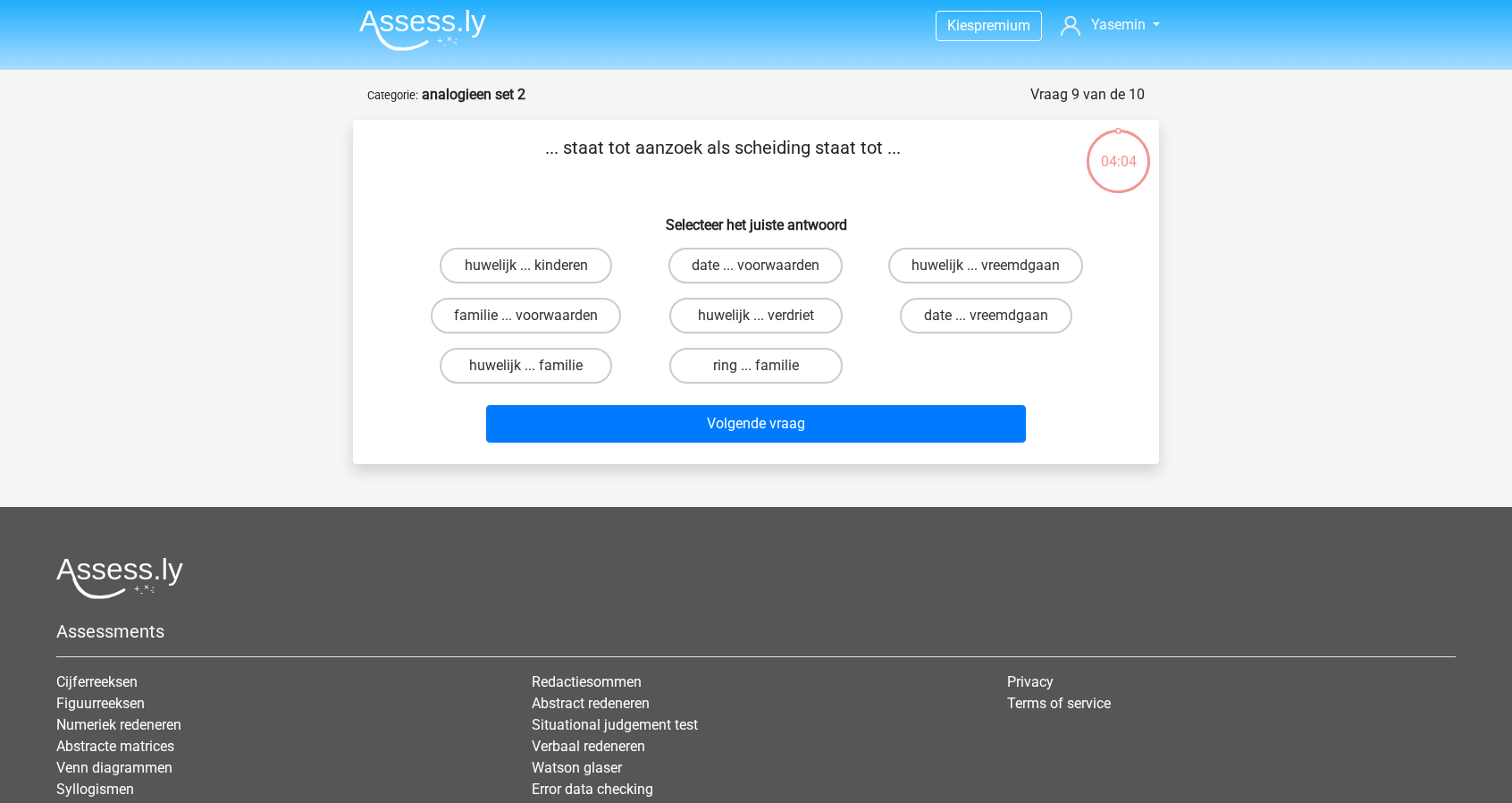
scroll to position [5, 0]
click at [1040, 249] on label "huwelijk ... vreemdgaan" at bounding box center [985, 266] width 194 height 36
click at [997, 267] on input "huwelijk ... vreemdgaan" at bounding box center [992, 272] width 12 height 12
radio input "true"
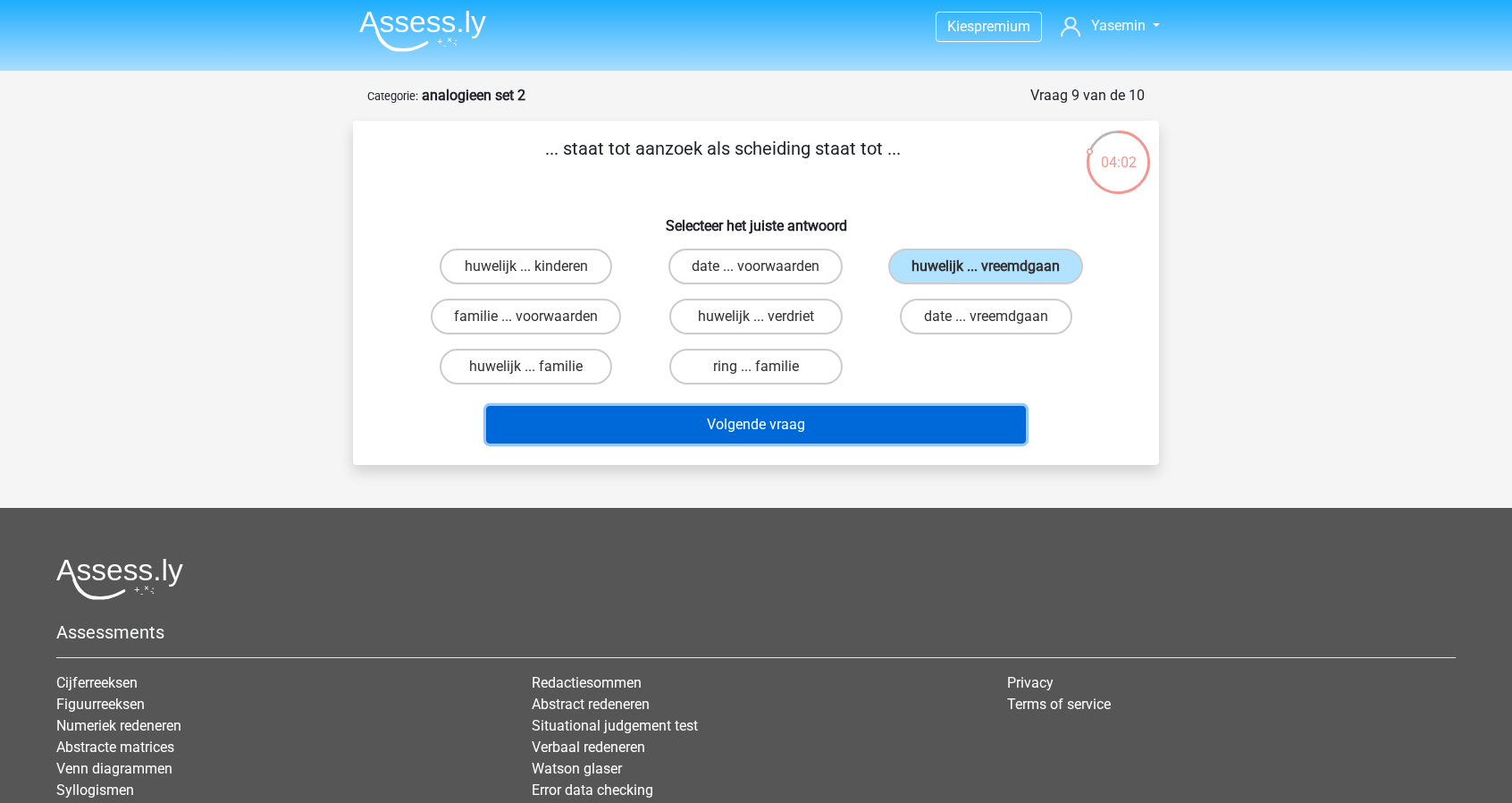
click at [940, 420] on button "Volgende vraag" at bounding box center [756, 424] width 541 height 37
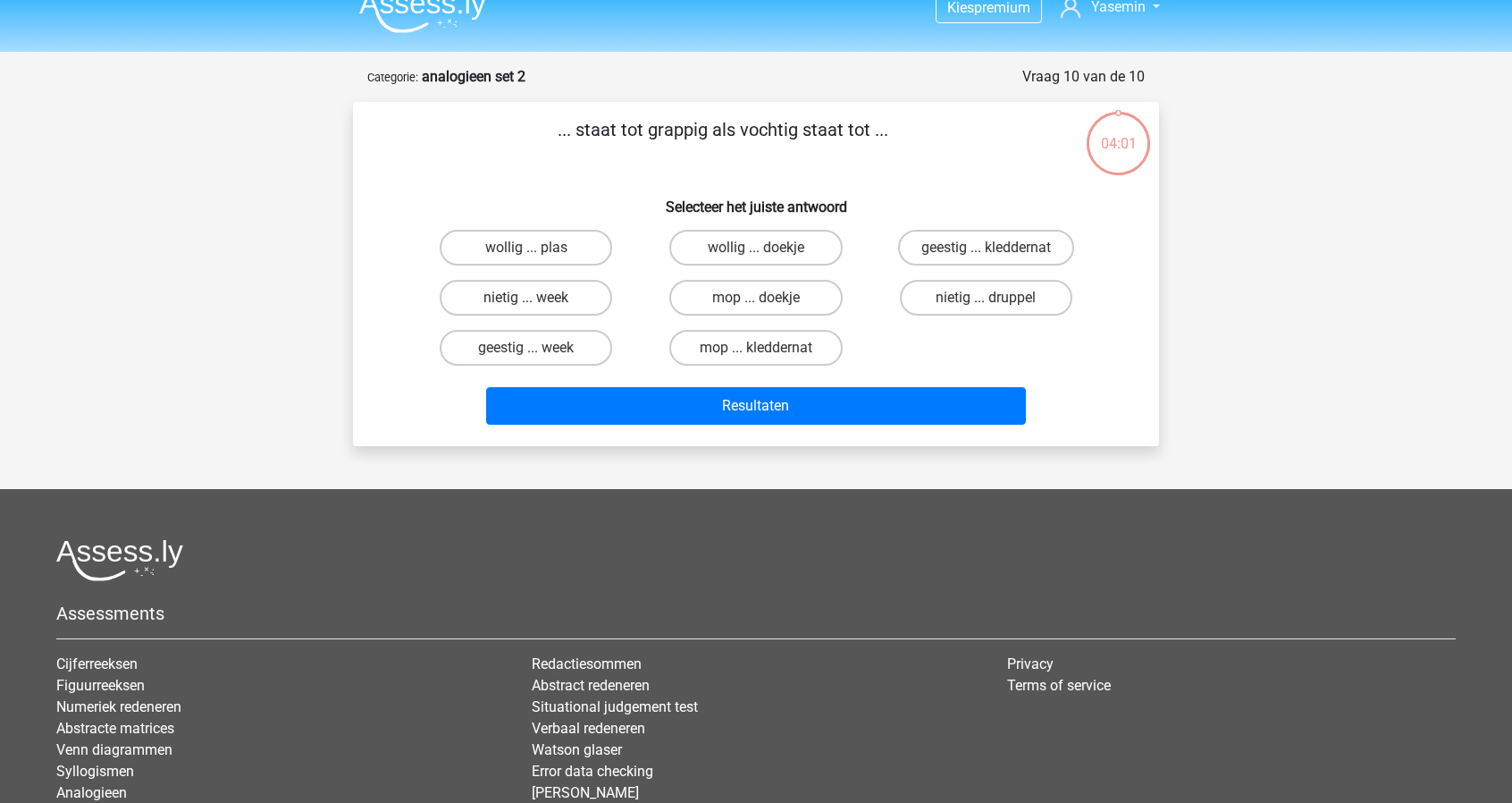
scroll to position [0, 0]
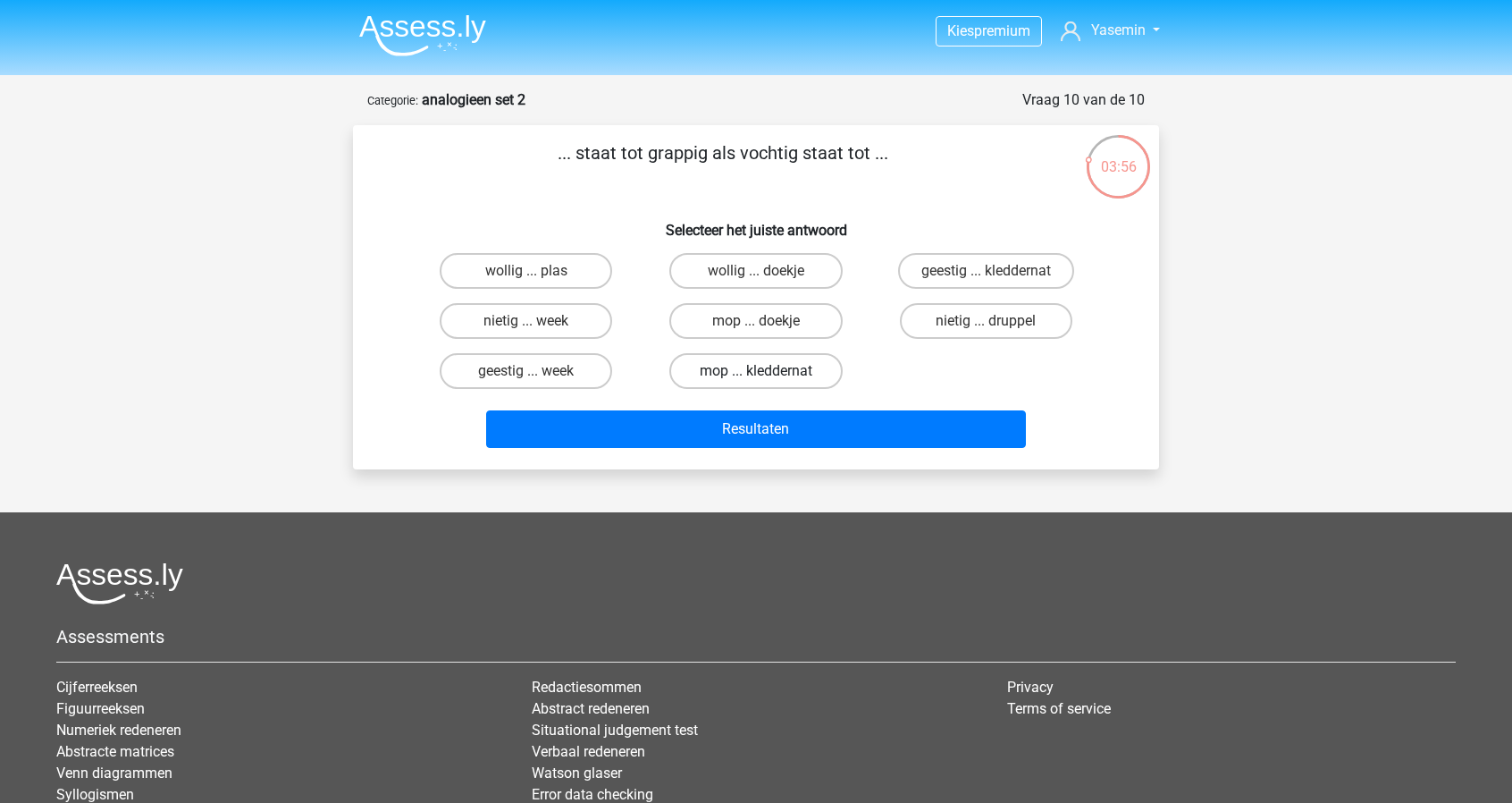
click at [759, 386] on label "mop ... kleddernat" at bounding box center [755, 371] width 173 height 36
click at [759, 383] on input "mop ... kleddernat" at bounding box center [761, 376] width 12 height 12
radio input "true"
click at [1015, 290] on div "geestig ... kleddernat" at bounding box center [986, 270] width 230 height 50
click at [1015, 289] on label "geestig ... kleddernat" at bounding box center [986, 270] width 176 height 36
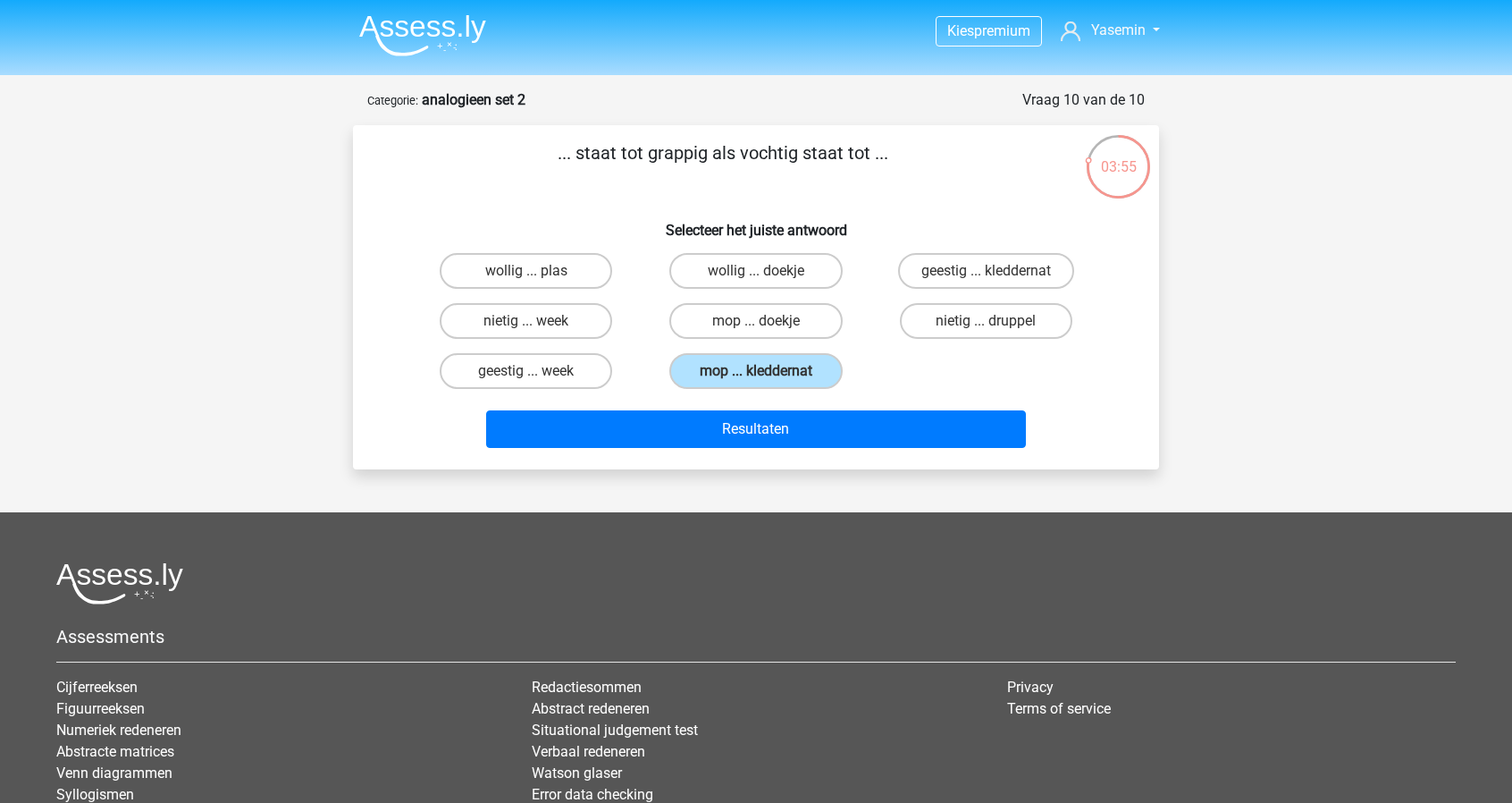
click at [997, 282] on input "geestig ... kleddernat" at bounding box center [992, 277] width 12 height 12
radio input "true"
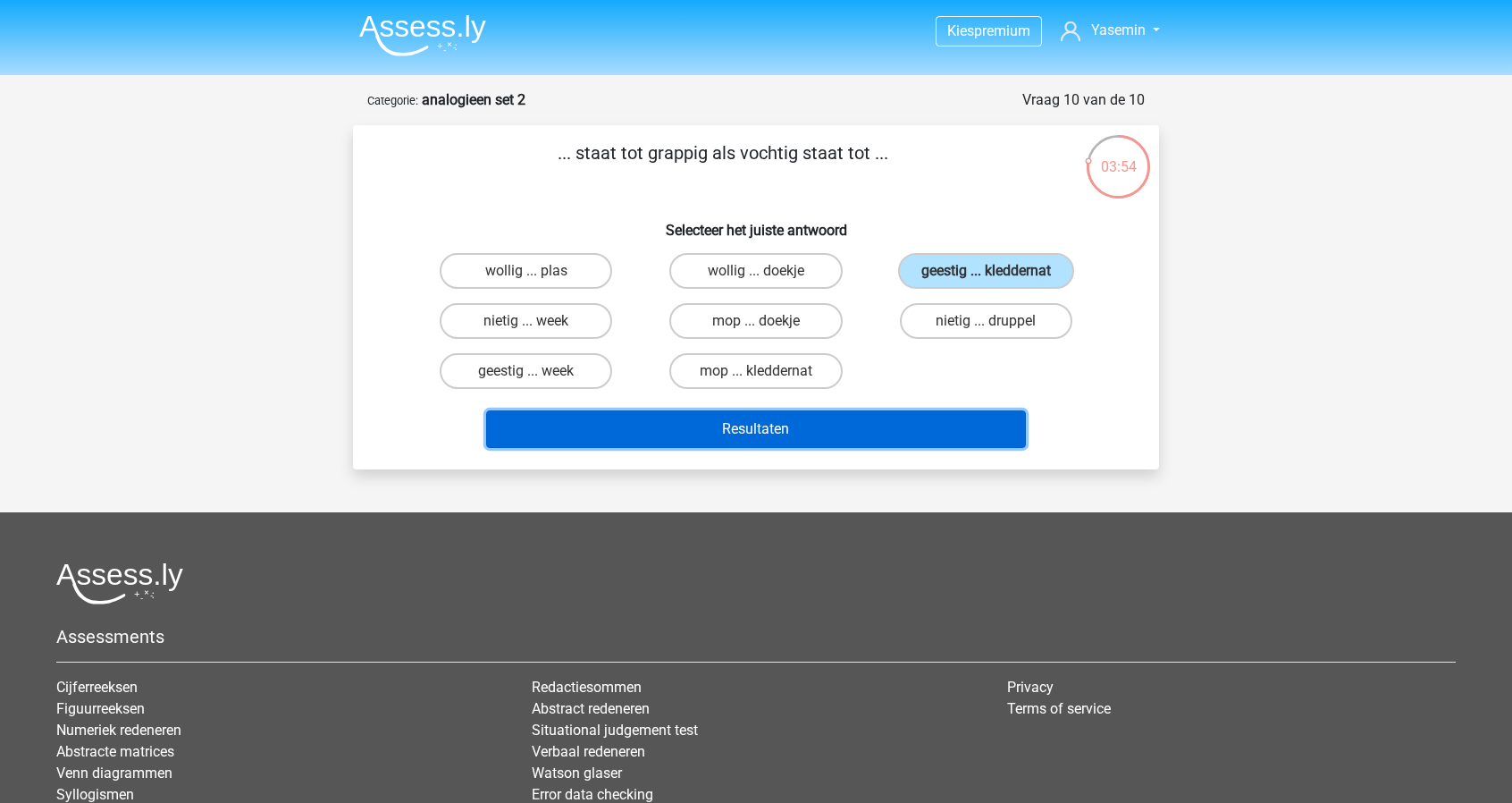
click at [922, 429] on button "Resultaten" at bounding box center [756, 428] width 541 height 37
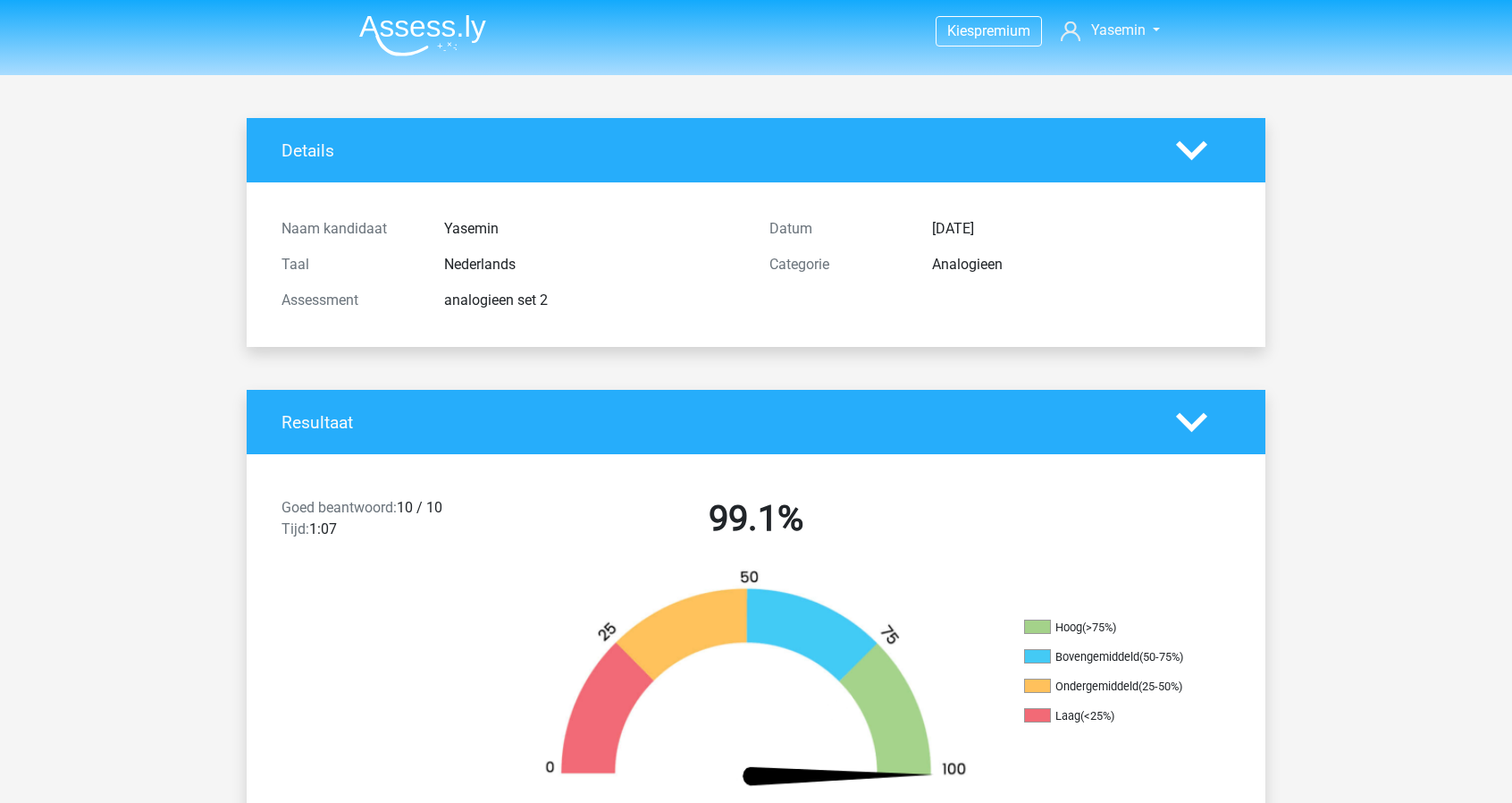
click at [438, 58] on nav "Kies premium [GEOGRAPHIC_DATA] [EMAIL_ADDRESS][DOMAIN_NAME]" at bounding box center [756, 32] width 823 height 58
click at [407, 13] on li at bounding box center [415, 32] width 142 height 49
click at [409, 37] on img at bounding box center [422, 36] width 127 height 42
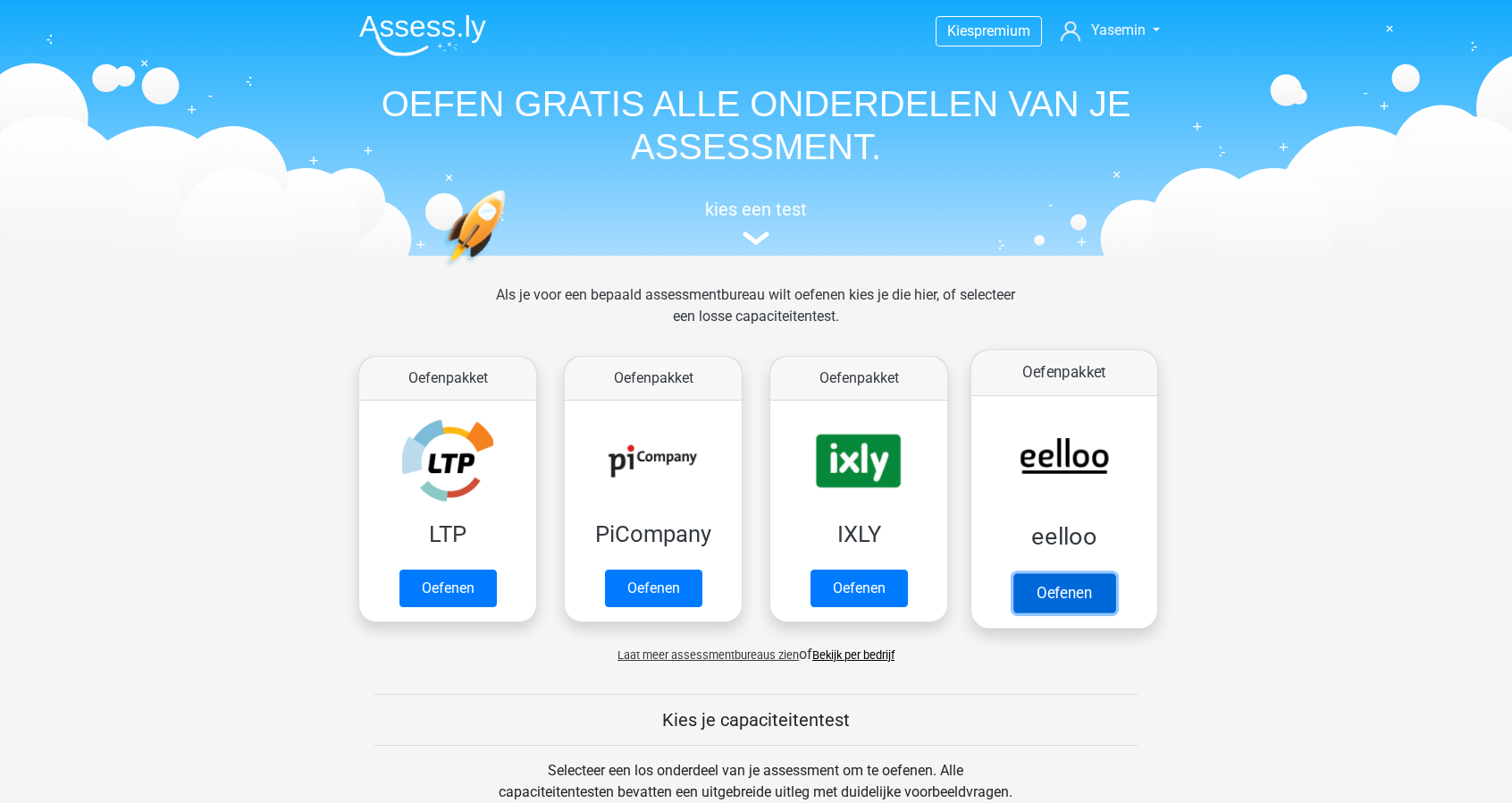
click at [1084, 573] on link "Oefenen" at bounding box center [1065, 592] width 102 height 39
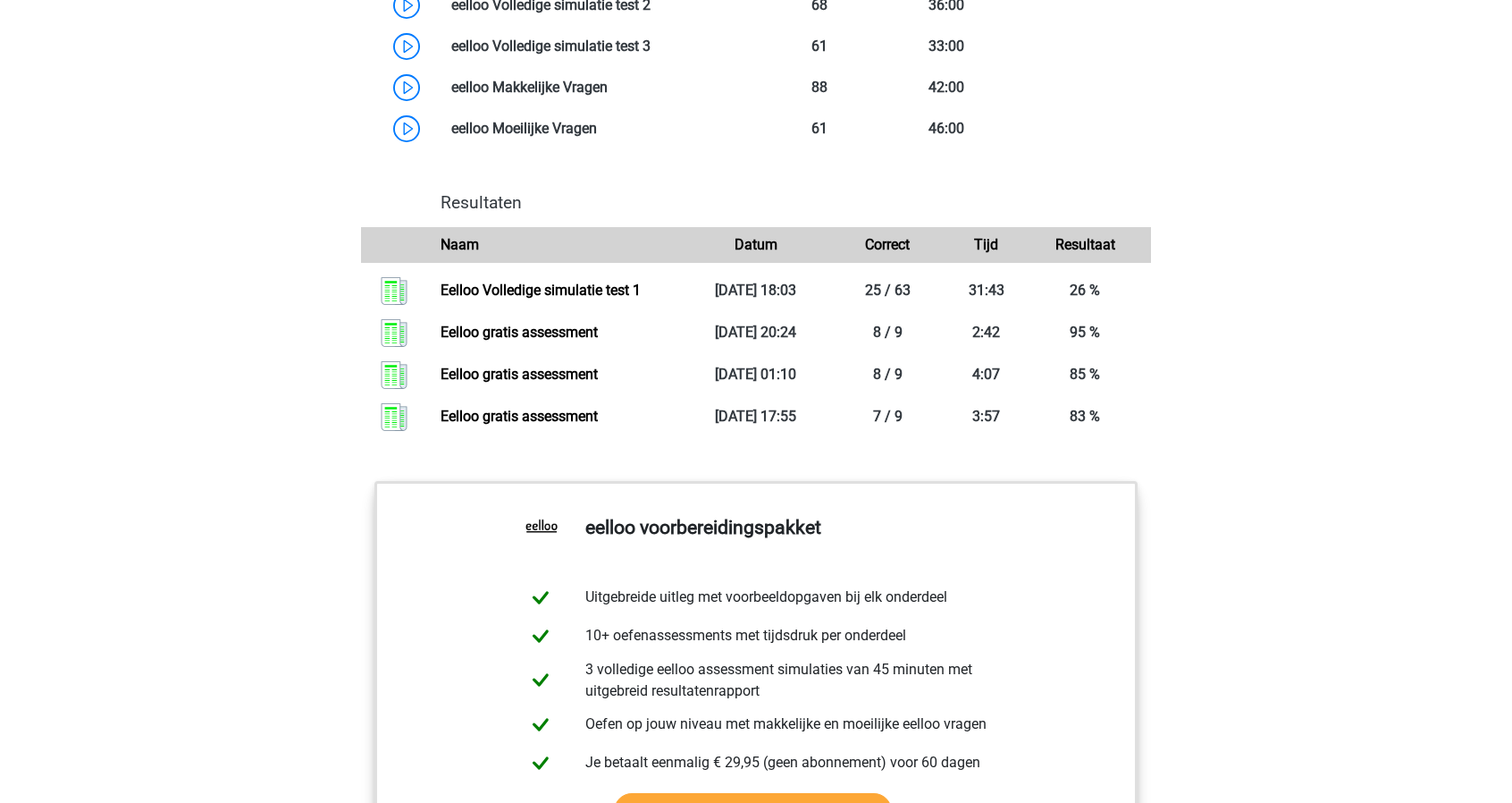
scroll to position [1693, 0]
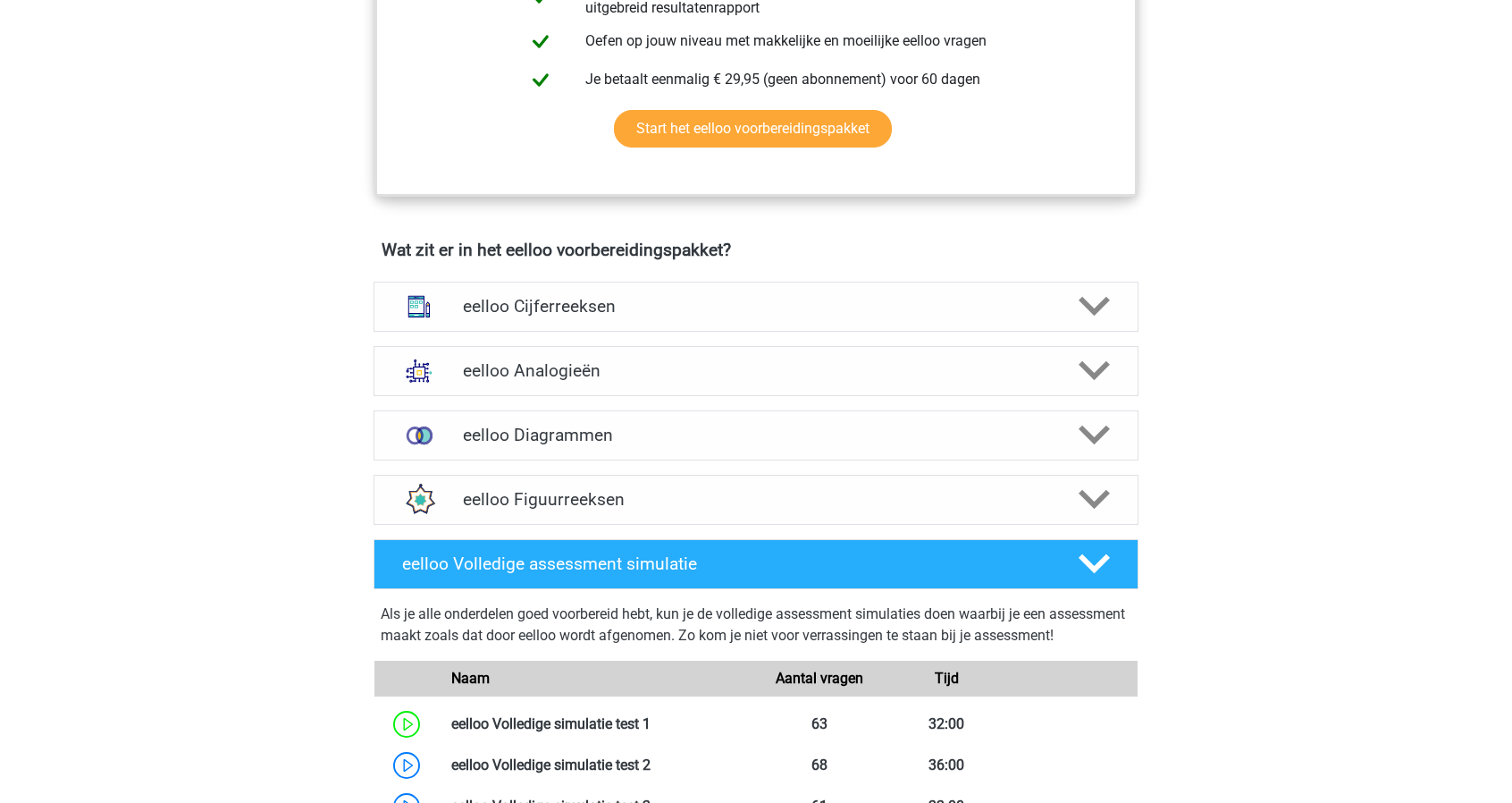
scroll to position [866, 0]
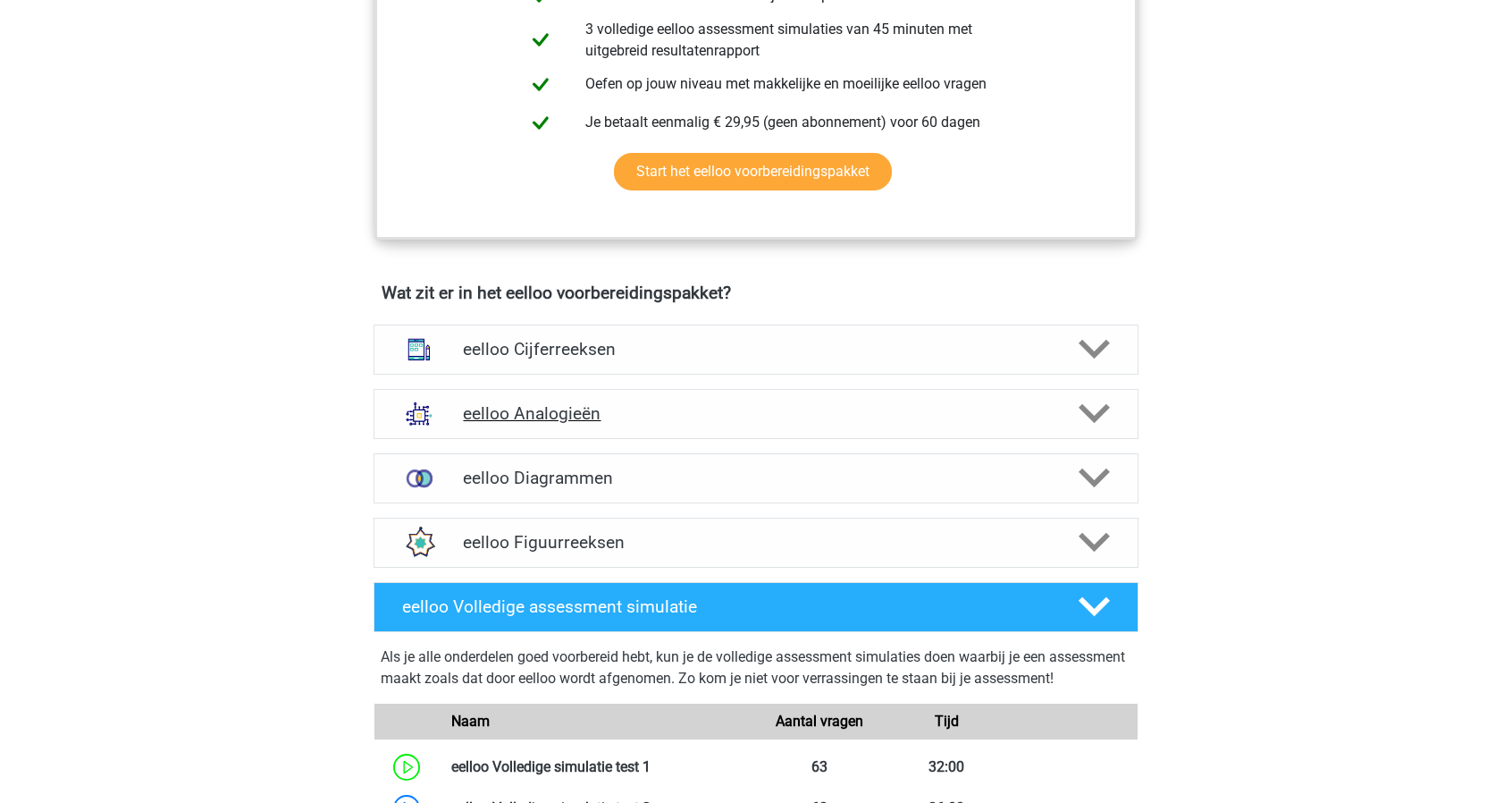
click at [841, 424] on h4 "eelloo Analogieën" at bounding box center [755, 413] width 585 height 21
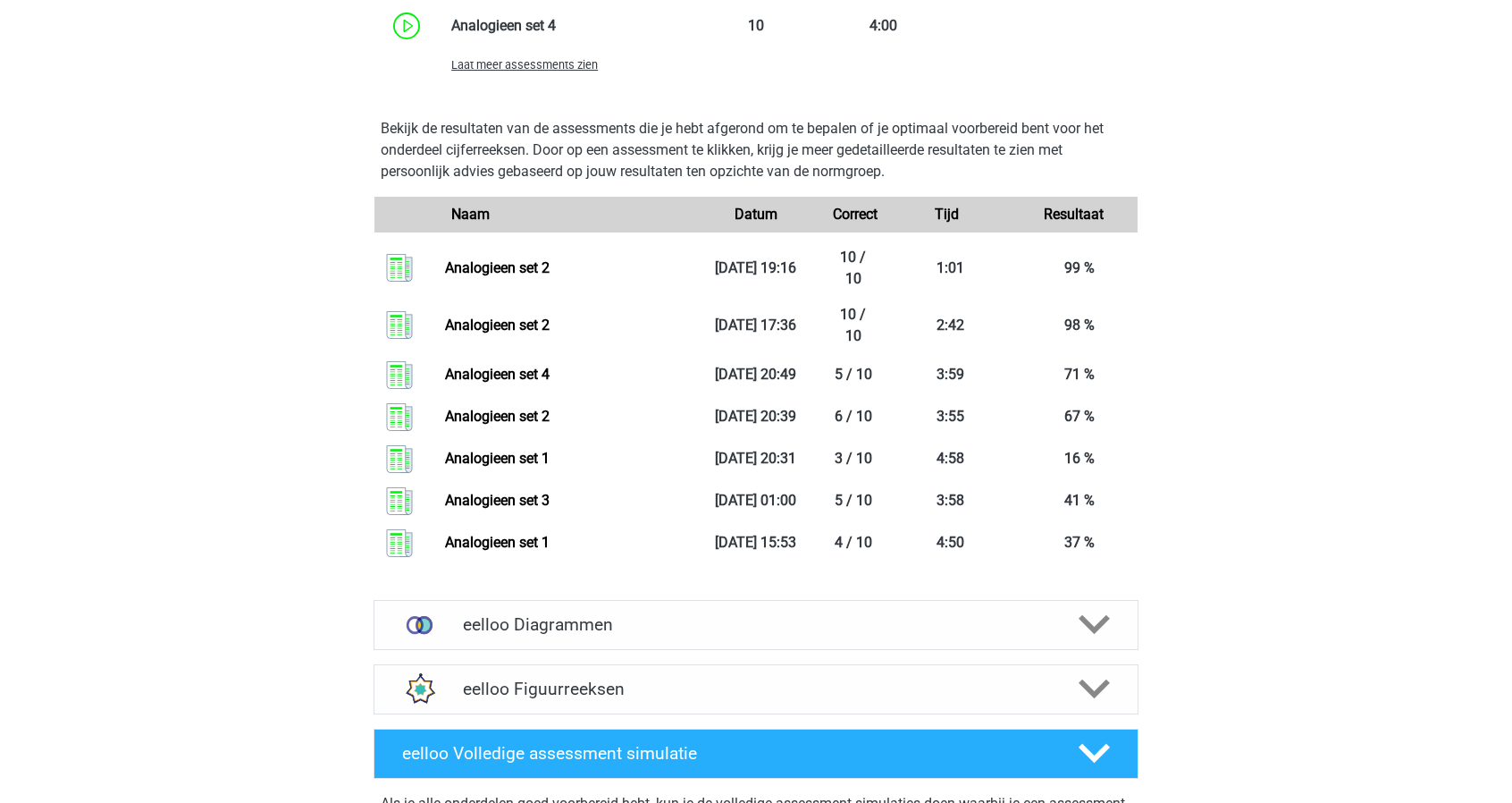
scroll to position [1894, 0]
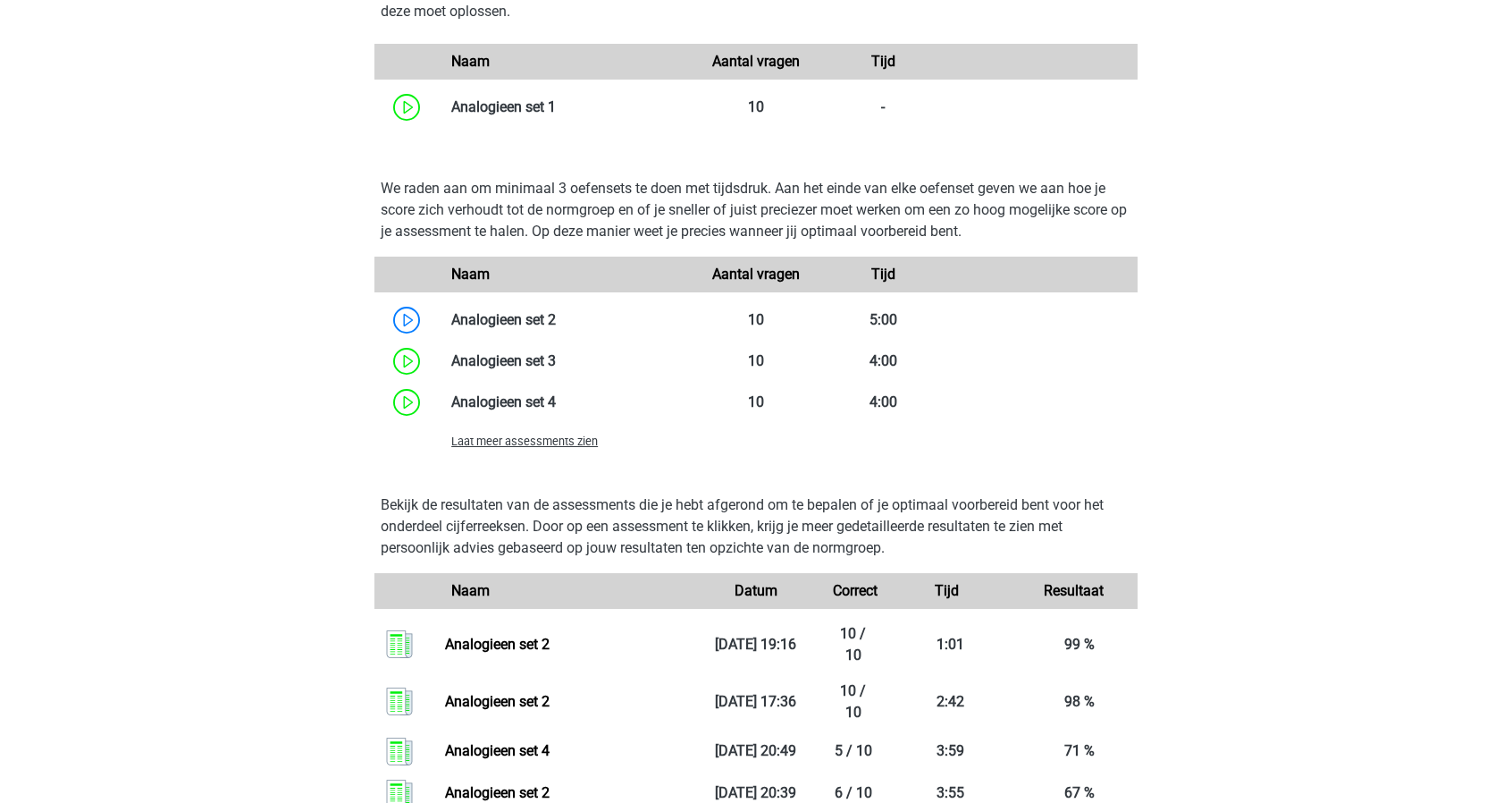
click at [535, 448] on span "Laat meer assessments zien" at bounding box center [524, 441] width 147 height 14
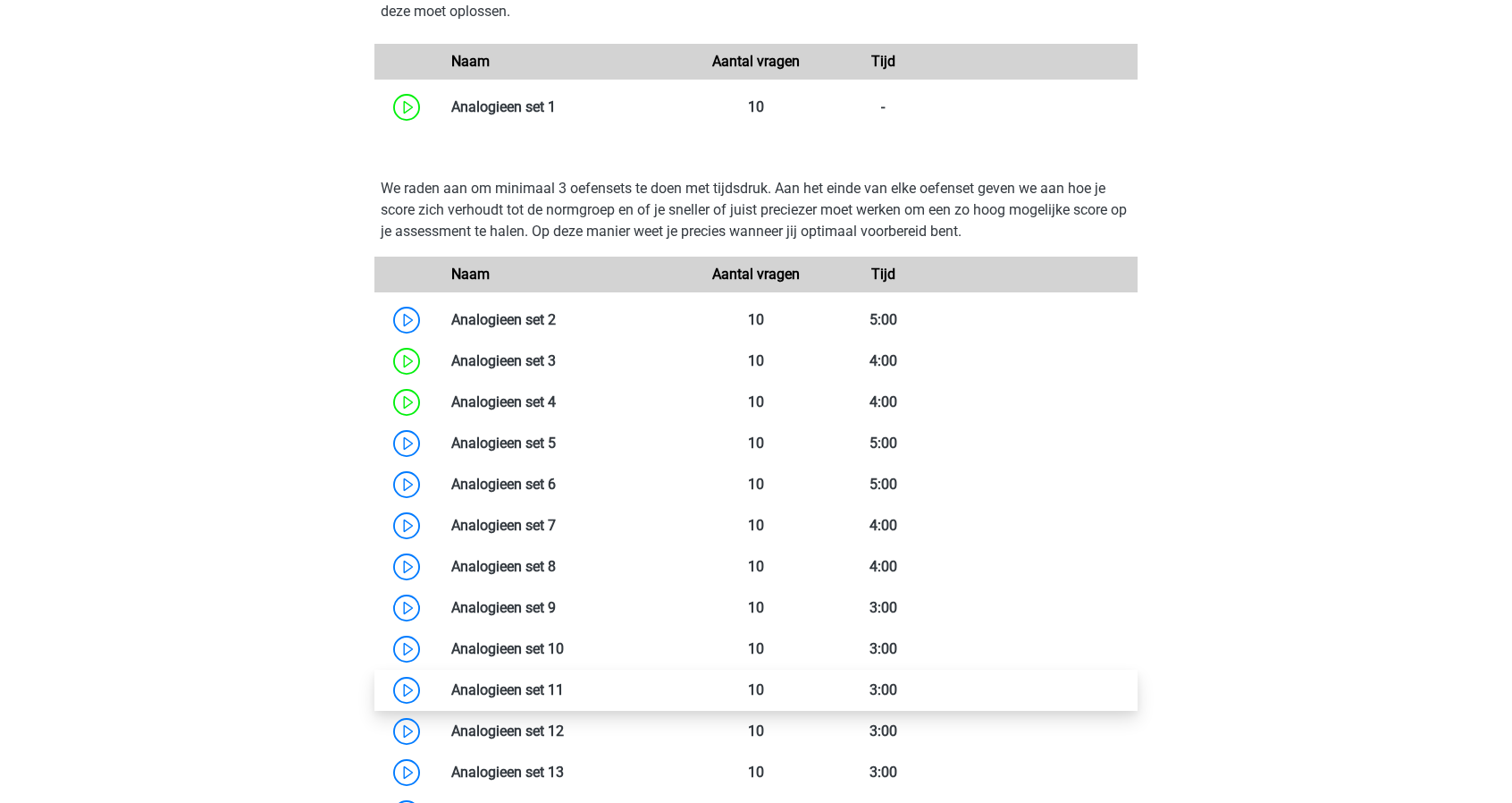
click at [564, 682] on link at bounding box center [564, 690] width 0 height 17
